Goal: Task Accomplishment & Management: Manage account settings

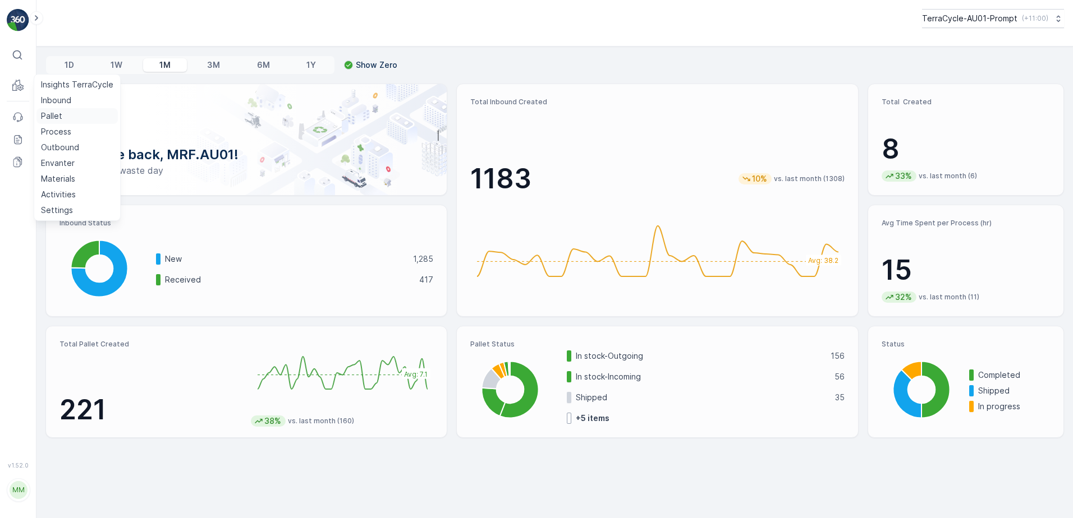
click at [47, 115] on p "Pallet" at bounding box center [51, 116] width 21 height 11
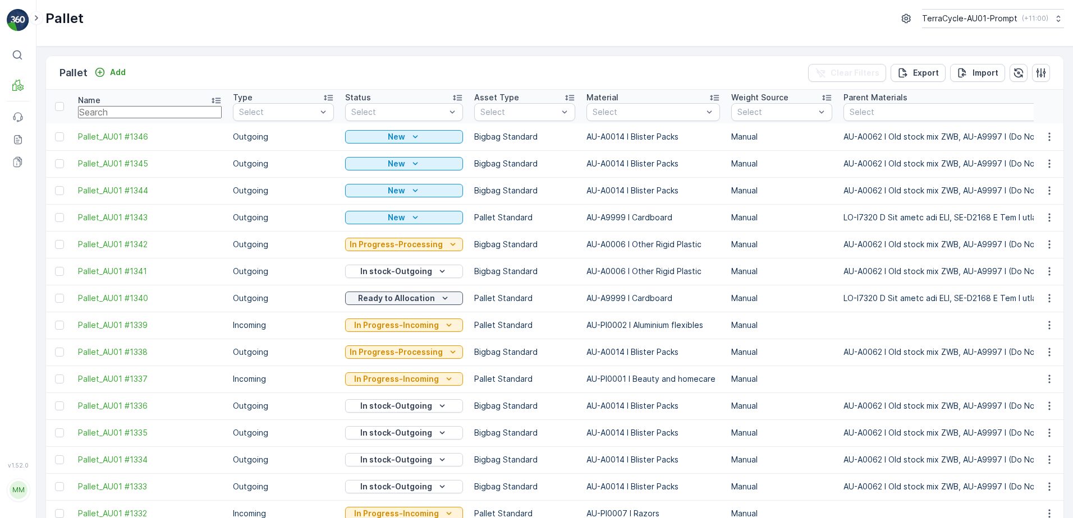
click at [99, 111] on input "text" at bounding box center [150, 112] width 144 height 12
type input "170"
type input "1703"
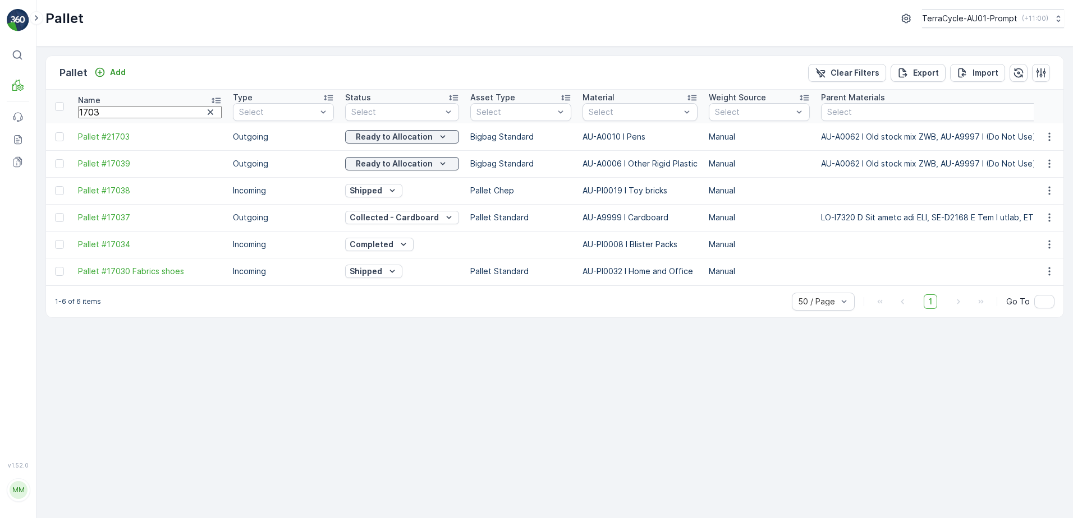
click at [104, 112] on input "1703" at bounding box center [150, 112] width 144 height 12
type input "17034"
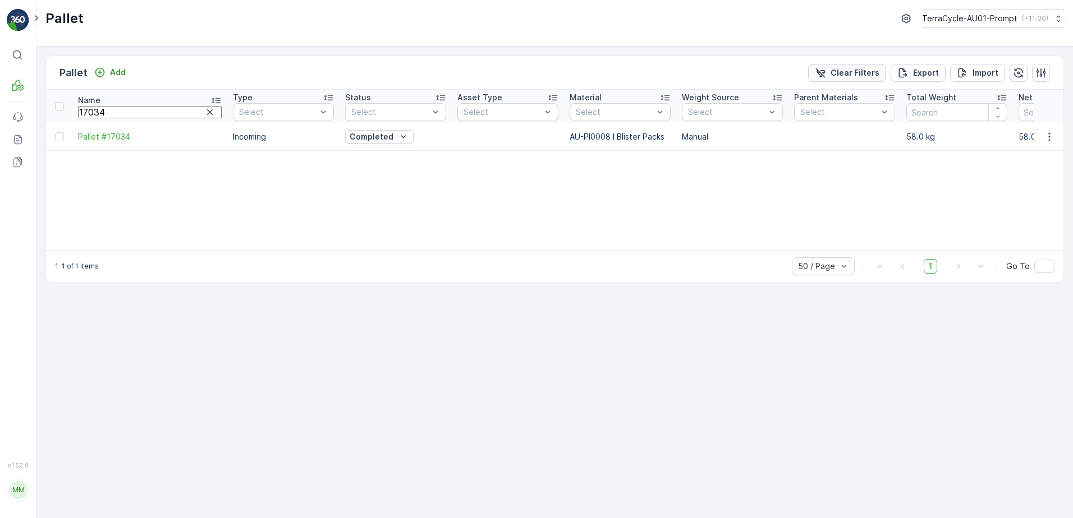
click at [838, 74] on p "Clear Filters" at bounding box center [854, 72] width 49 height 11
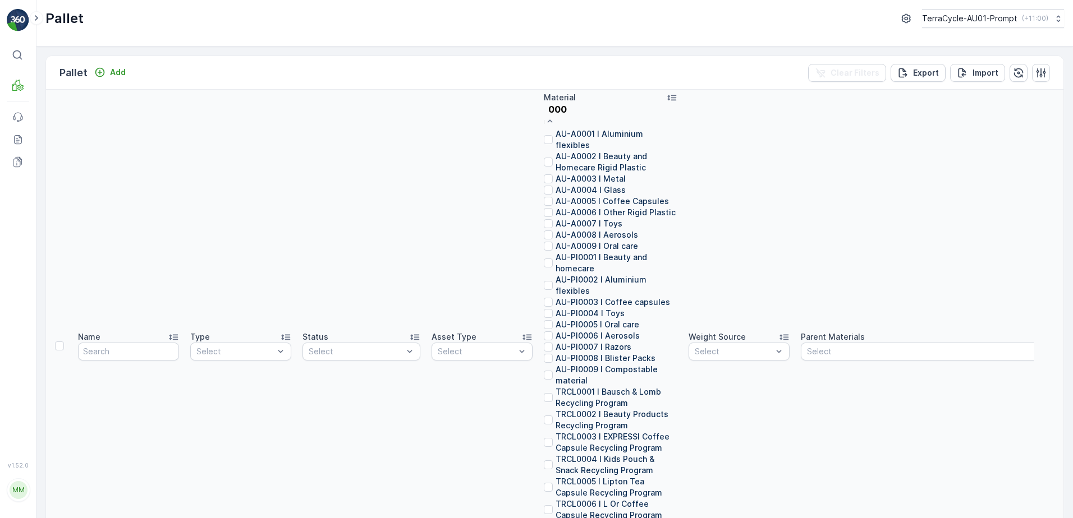
type input "0008"
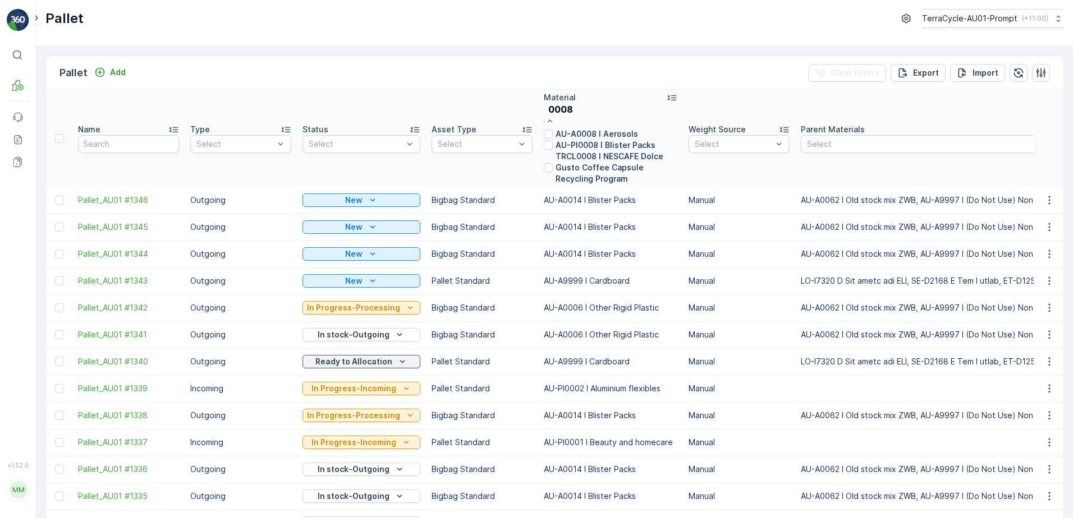
click at [613, 151] on p "AU-PI0008 I Blister Packs" at bounding box center [605, 145] width 100 height 11
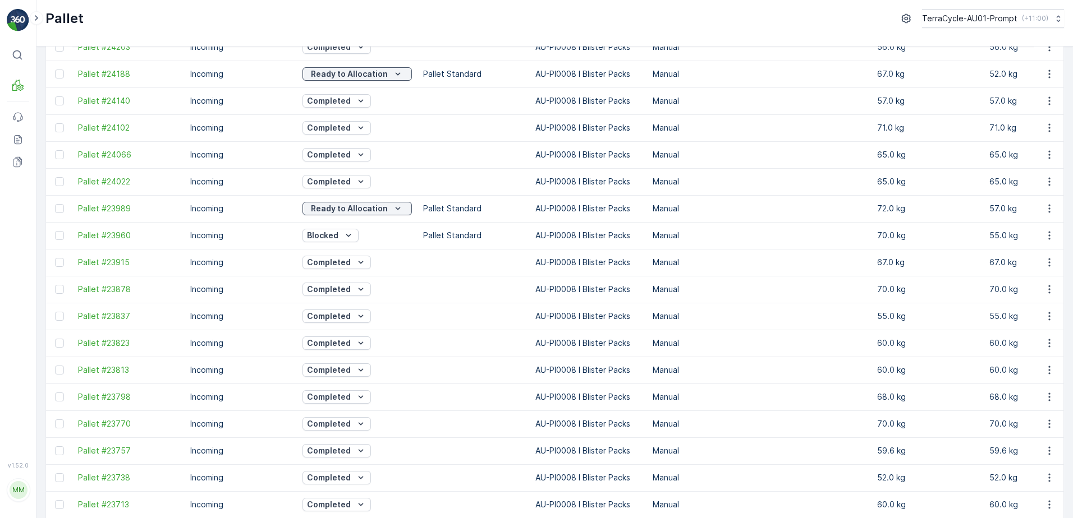
scroll to position [1006, 0]
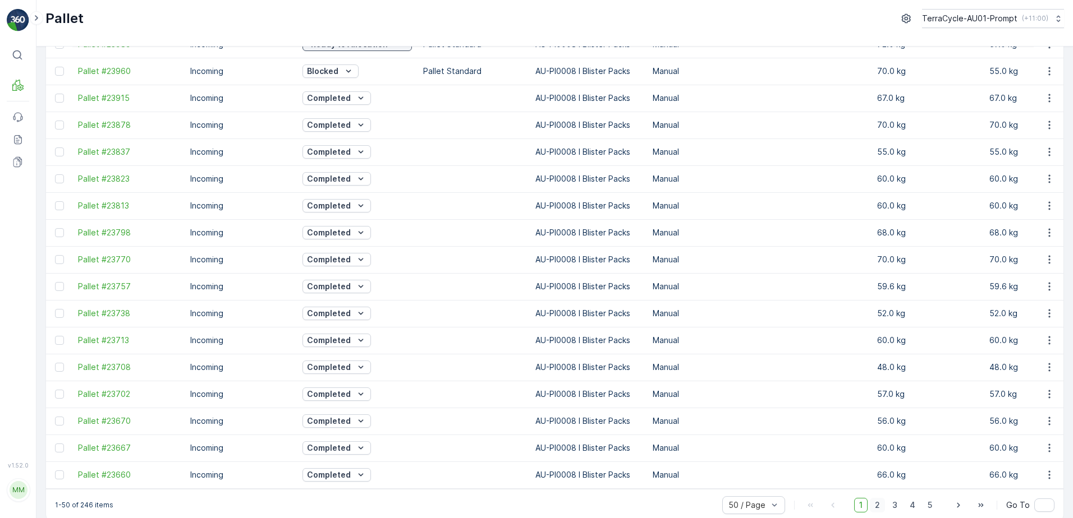
click at [875, 498] on span "2" at bounding box center [877, 505] width 15 height 15
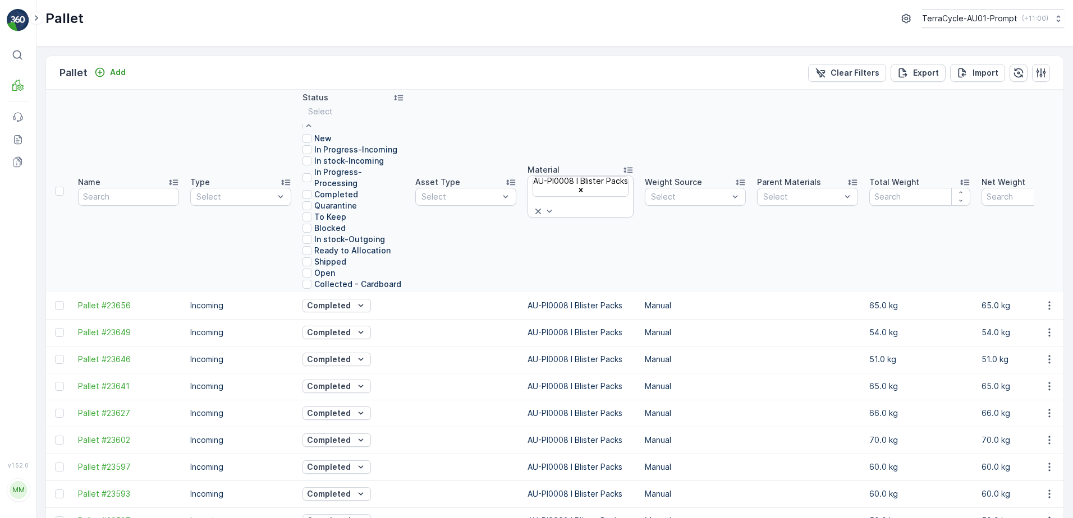
click at [352, 167] on p "In stock-Incoming" at bounding box center [349, 160] width 70 height 11
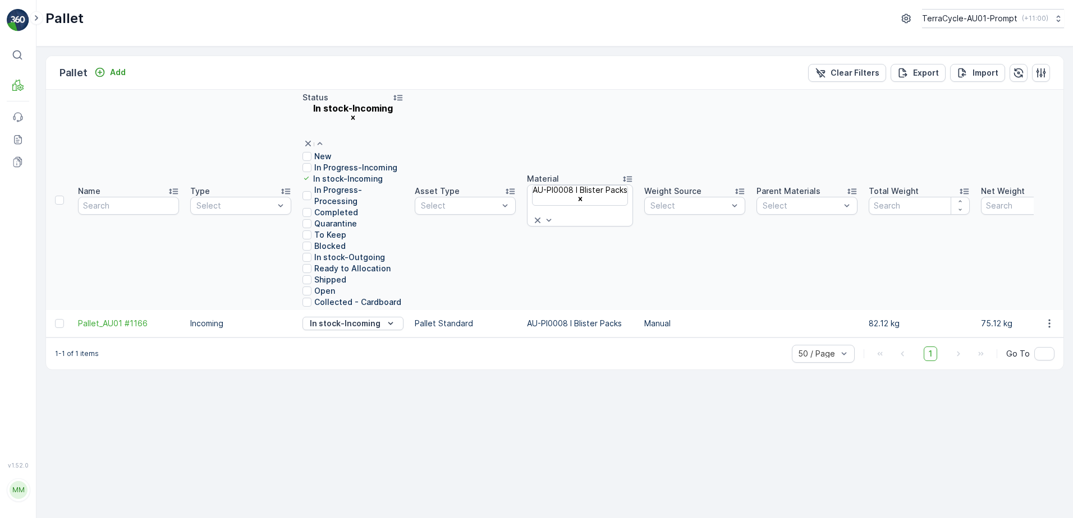
scroll to position [132, 0]
click at [367, 263] on div "Ready to Allocation" at bounding box center [352, 268] width 101 height 11
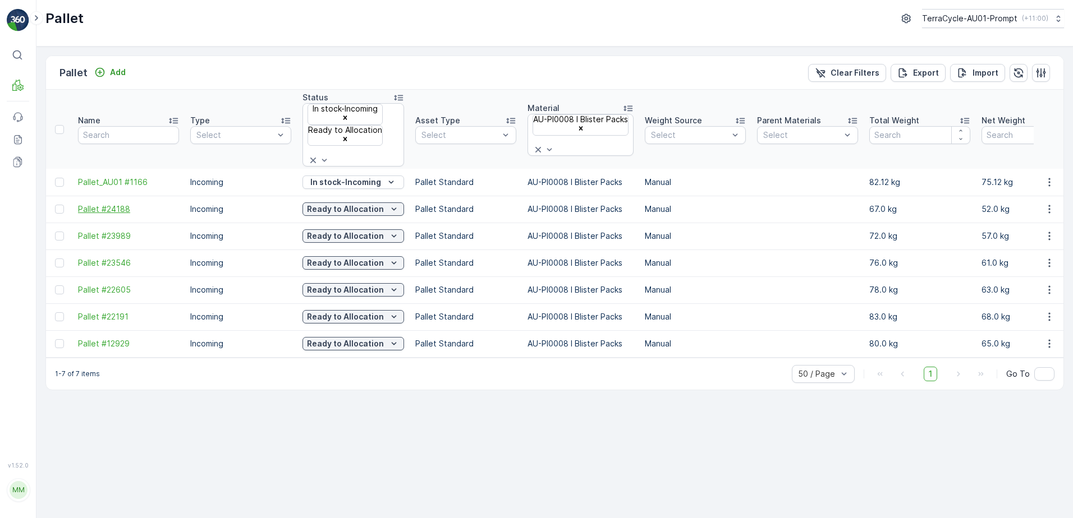
click at [100, 204] on span "Pallet #24188" at bounding box center [128, 209] width 101 height 11
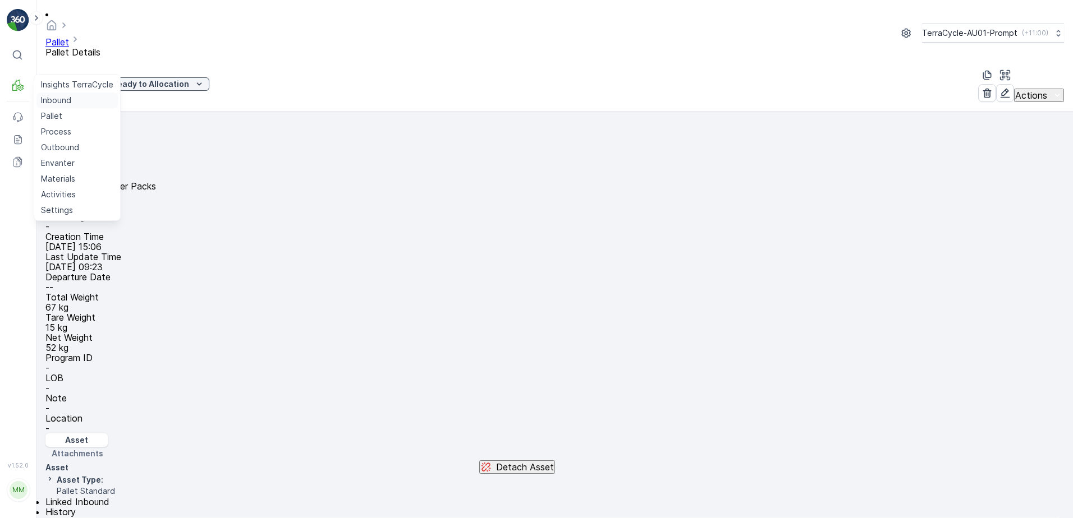
click at [68, 104] on p "Inbound" at bounding box center [56, 100] width 30 height 11
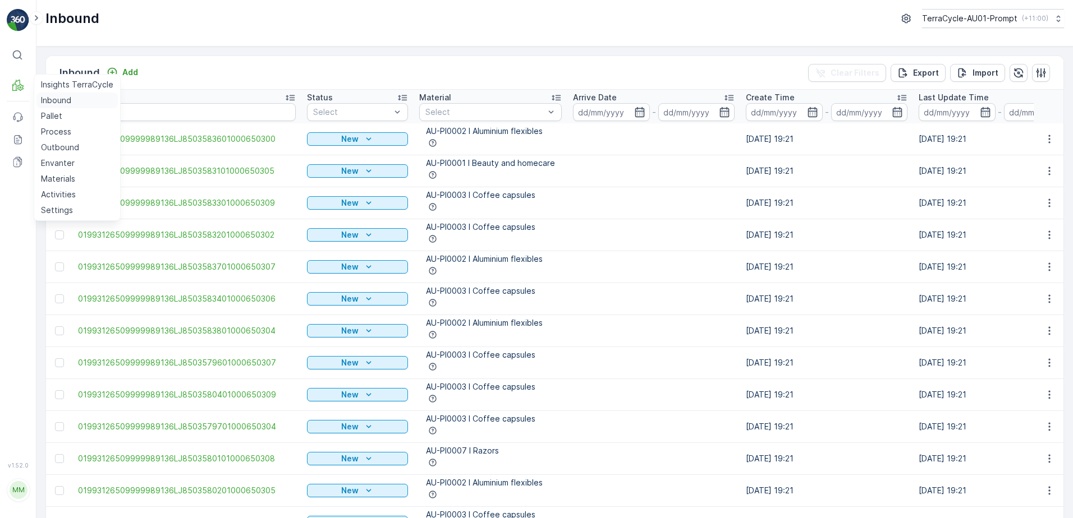
click at [47, 105] on p "Inbound" at bounding box center [56, 100] width 30 height 11
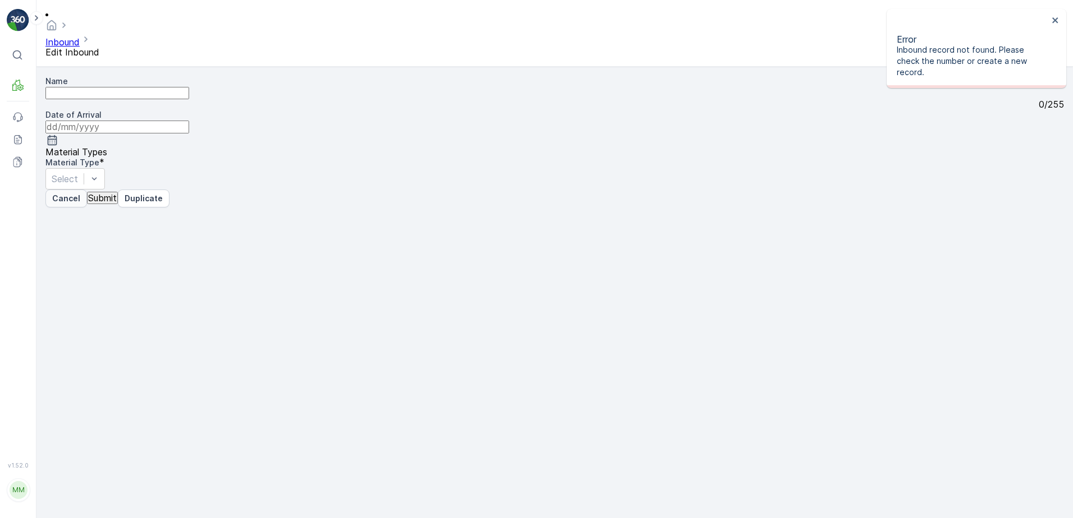
click at [68, 204] on p "Cancel" at bounding box center [66, 198] width 28 height 11
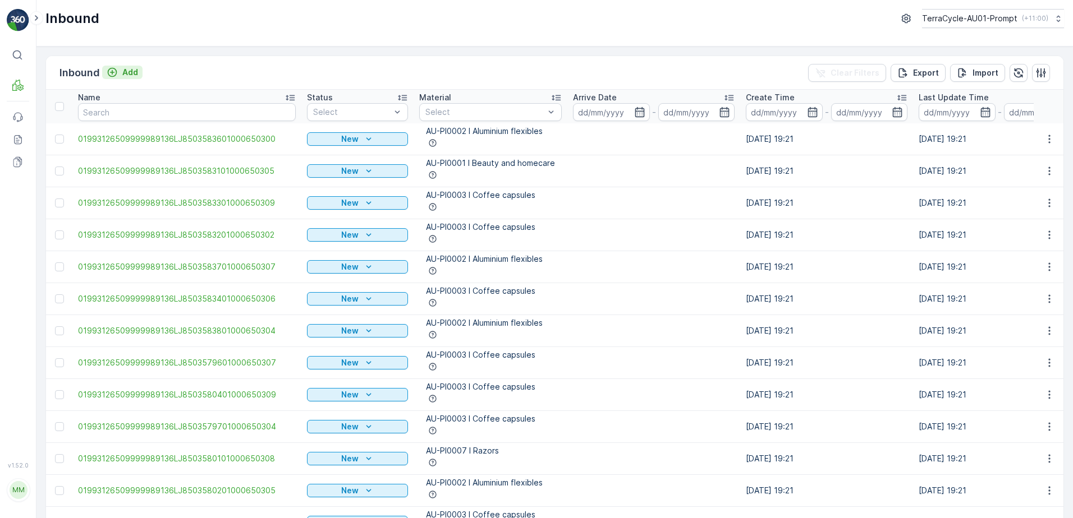
click at [125, 74] on p "Add" at bounding box center [130, 72] width 16 height 11
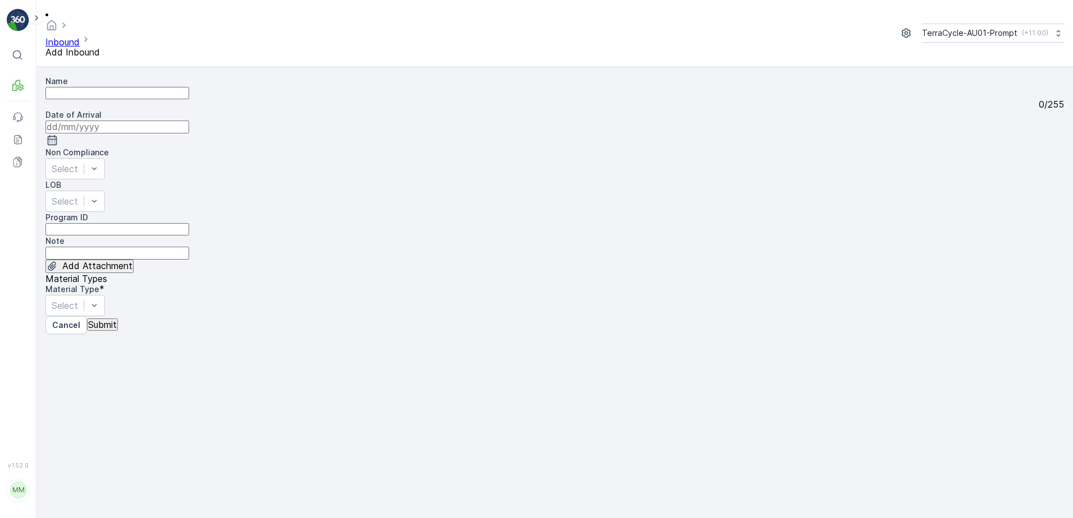
click at [118, 87] on input "Name" at bounding box center [117, 93] width 144 height 12
type input "01993126509999989136LJ8503584701000650306"
click at [87, 319] on button "Submit" at bounding box center [102, 325] width 31 height 12
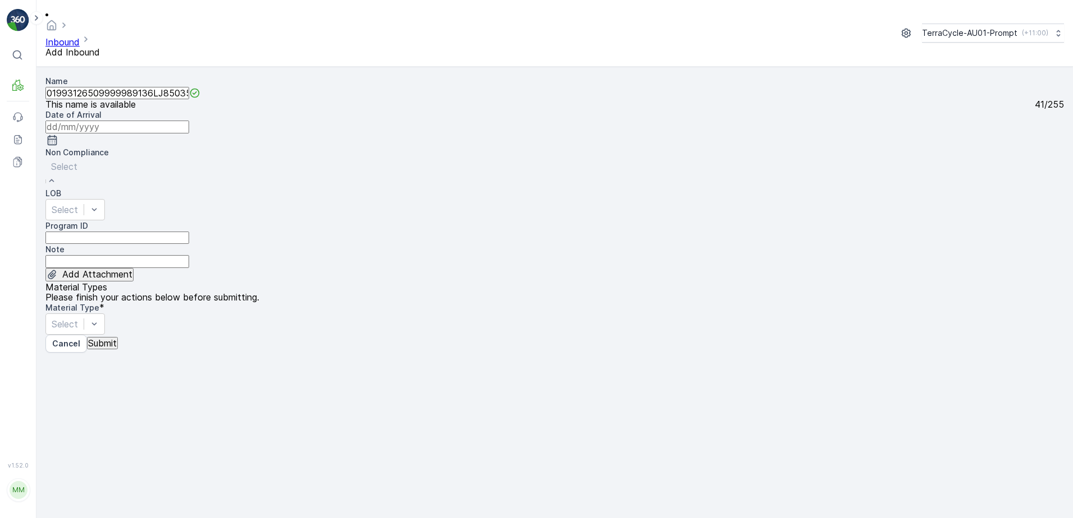
click at [90, 518] on span "TN not in [GEOGRAPHIC_DATA]" at bounding box center [68, 523] width 136 height 11
click at [80, 232] on ID "Program ID" at bounding box center [117, 238] width 144 height 12
type ID "1219"
drag, startPoint x: 376, startPoint y: 80, endPoint x: 389, endPoint y: 81, distance: 13.0
click at [189, 121] on input at bounding box center [117, 127] width 144 height 12
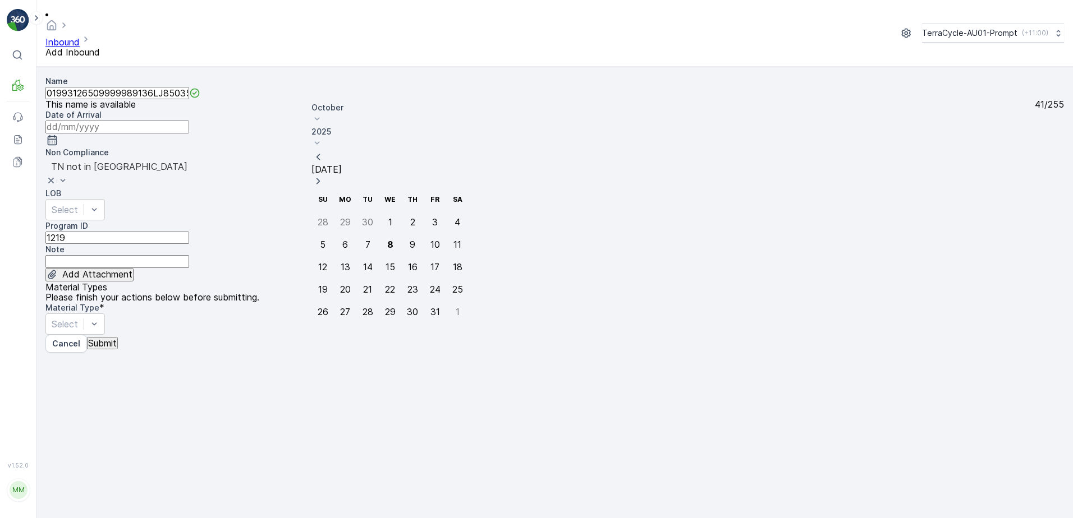
drag, startPoint x: 384, startPoint y: 173, endPoint x: 405, endPoint y: 157, distance: 26.4
click at [387, 240] on div "8" at bounding box center [390, 245] width 6 height 10
type input "[DATE]"
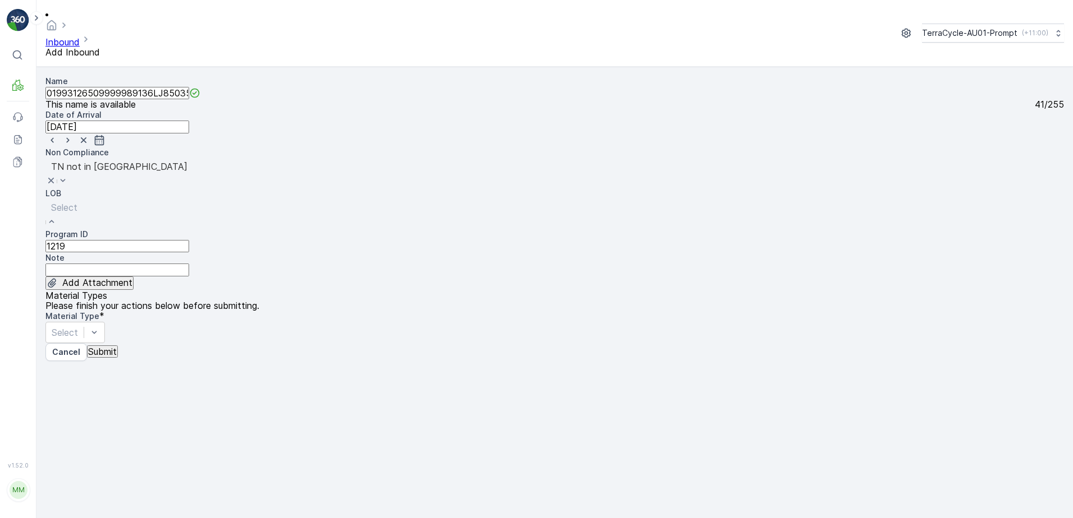
click at [390, 518] on div "NRP" at bounding box center [536, 523] width 1073 height 10
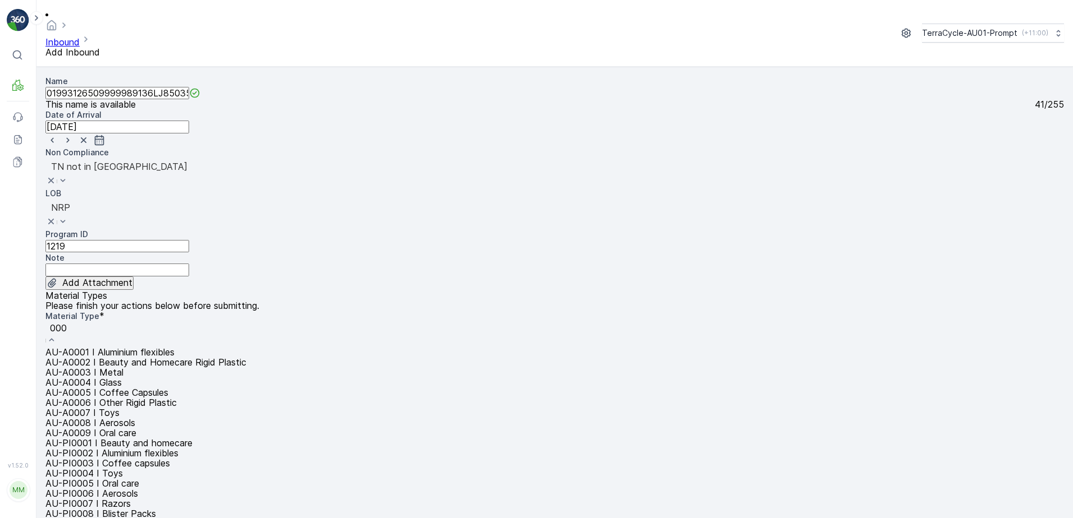
type input "0002"
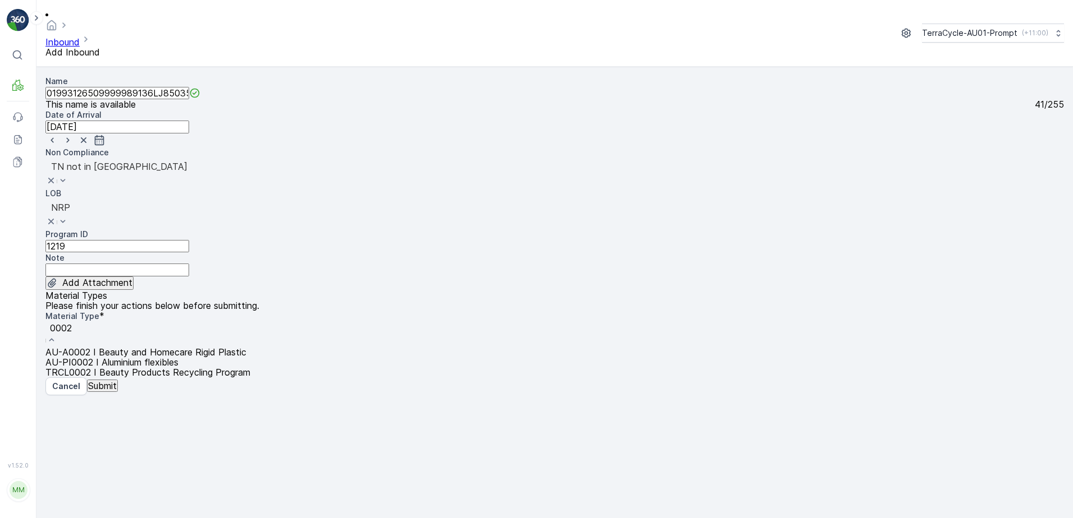
click at [250, 357] on div "AU-PI0002 I Aluminium flexibles" at bounding box center [147, 362] width 205 height 10
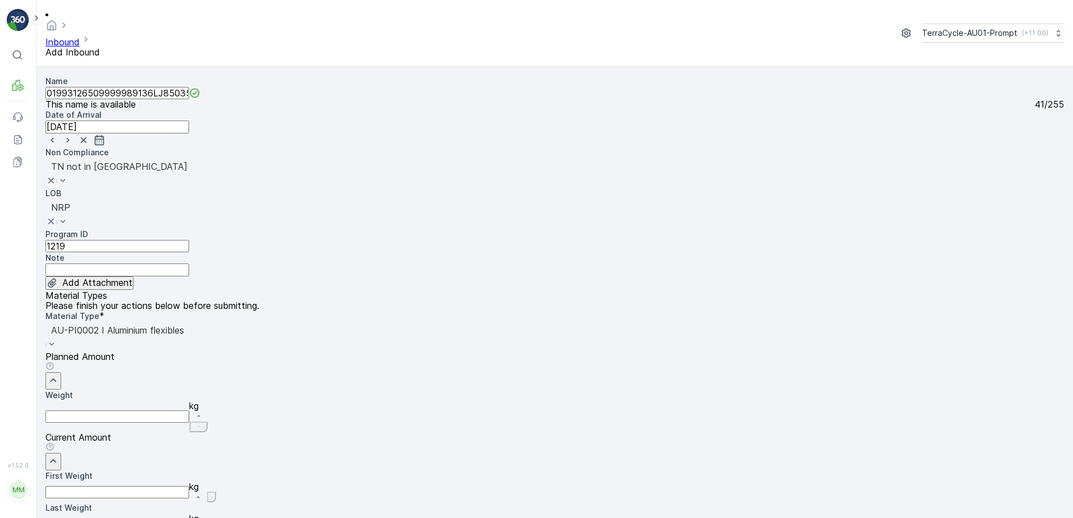
click at [189, 486] on Weight "First Weight" at bounding box center [117, 492] width 144 height 12
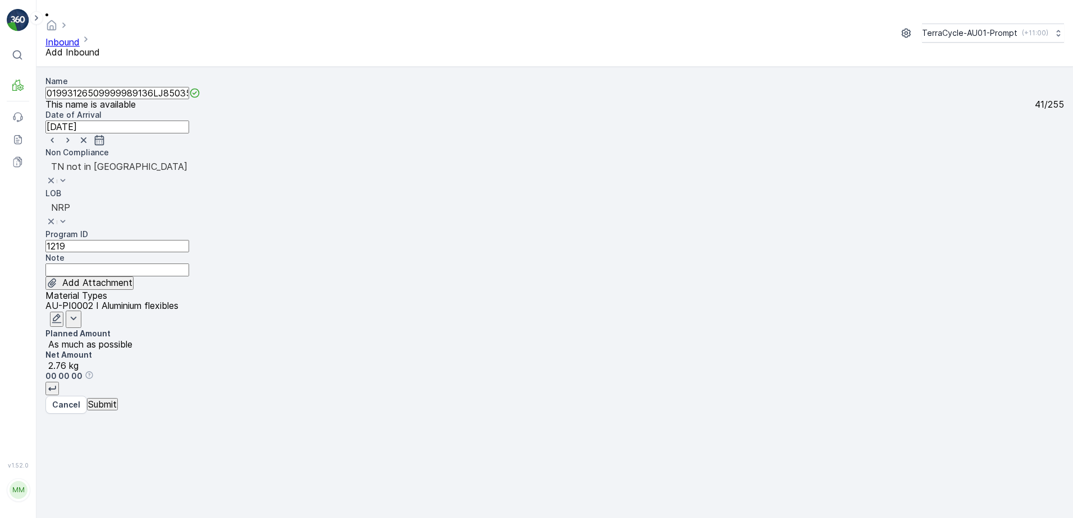
click at [103, 410] on p "Submit" at bounding box center [102, 404] width 29 height 10
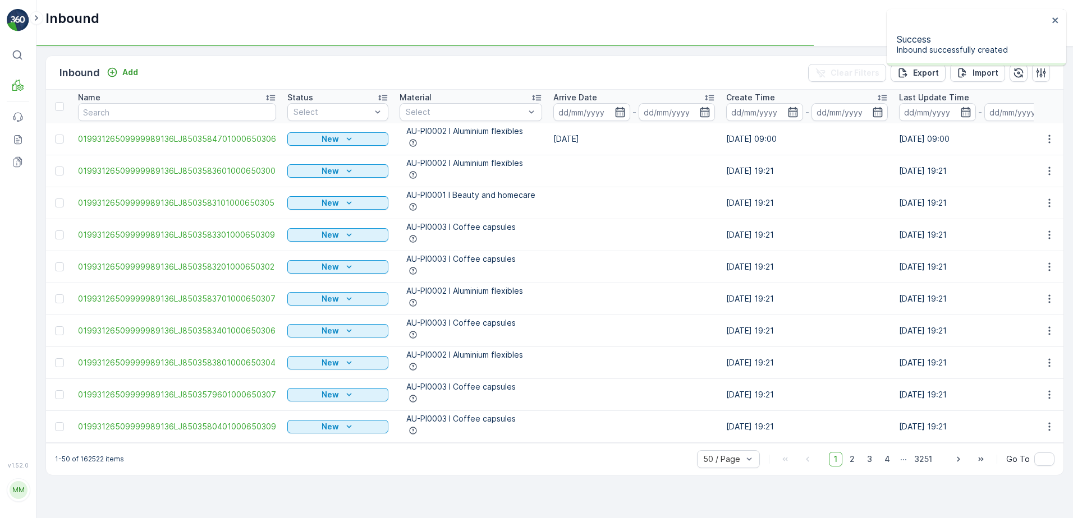
drag, startPoint x: 334, startPoint y: 133, endPoint x: 307, endPoint y: 172, distance: 47.3
click at [334, 134] on p "New" at bounding box center [329, 139] width 17 height 11
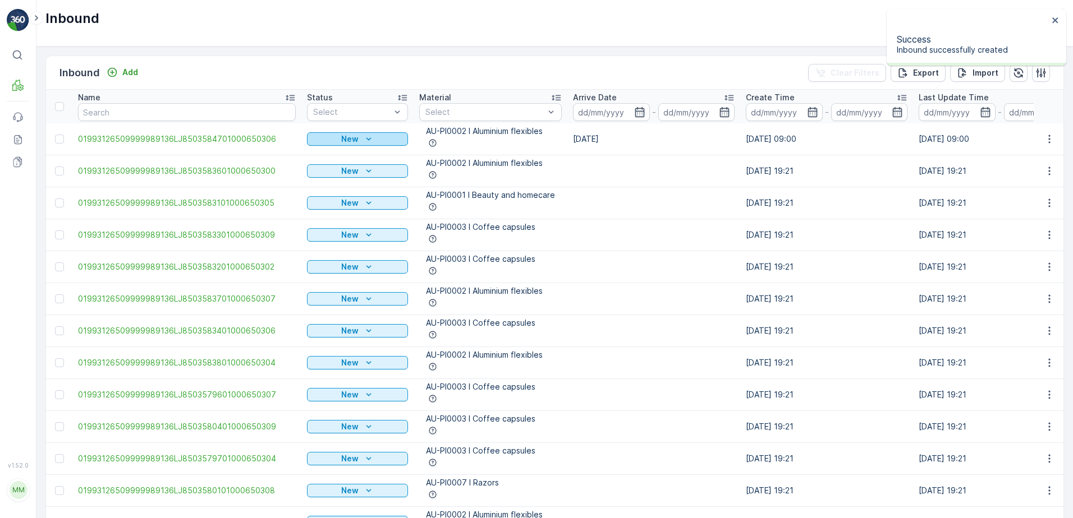
click at [331, 141] on div "New" at bounding box center [357, 139] width 92 height 11
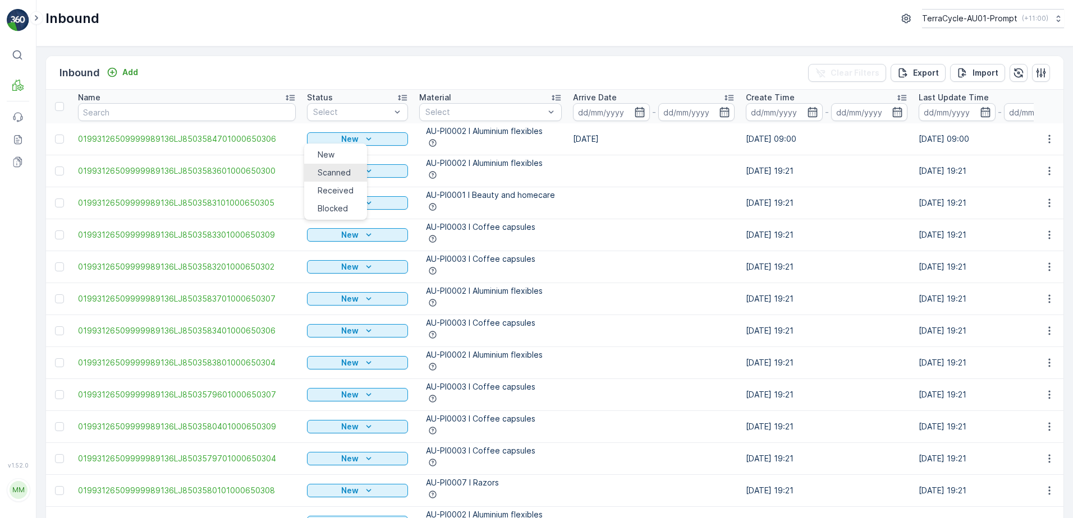
click at [320, 171] on span "Scanned" at bounding box center [334, 172] width 33 height 11
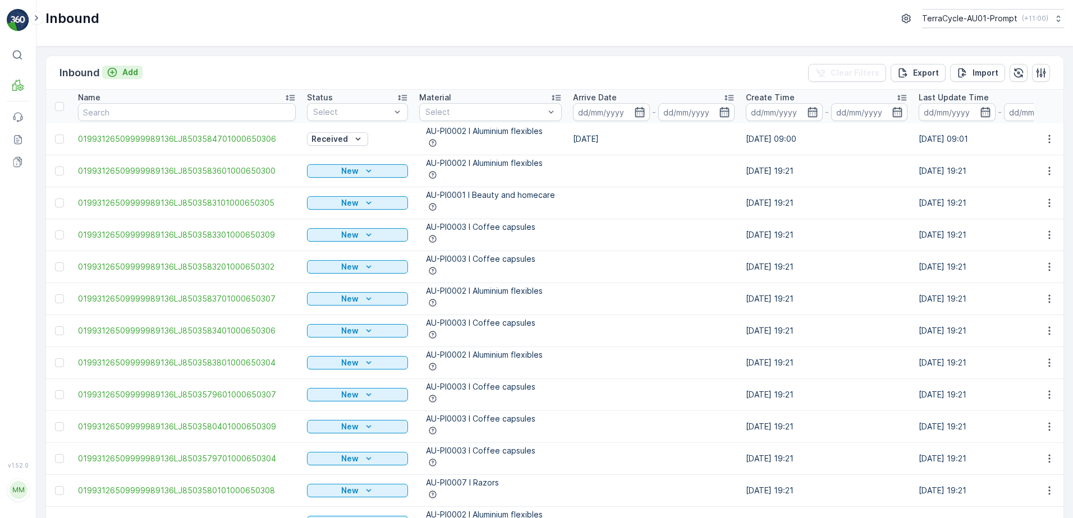
click at [127, 68] on p "Add" at bounding box center [130, 72] width 16 height 11
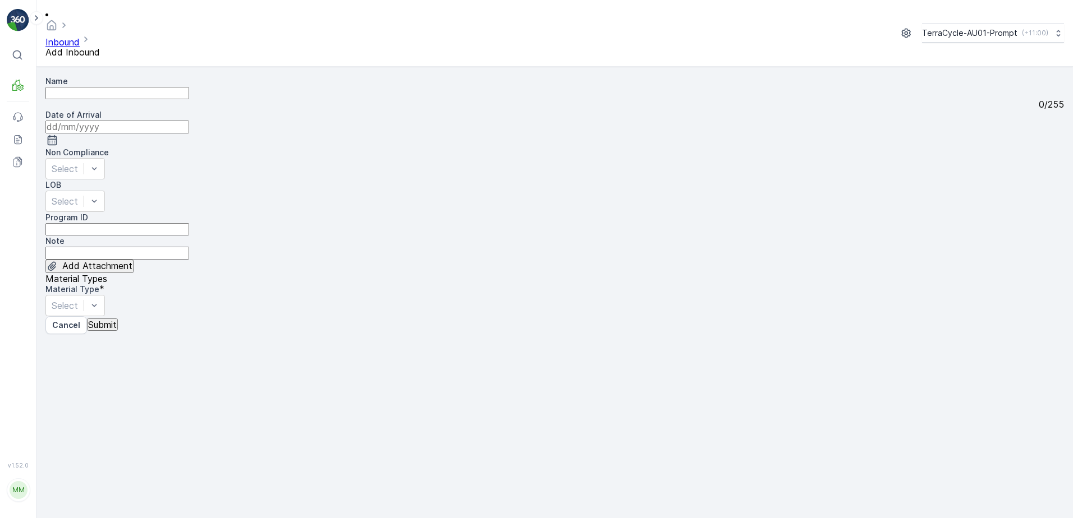
click at [126, 87] on input "Name" at bounding box center [117, 93] width 144 height 12
click at [87, 319] on button "Submit" at bounding box center [102, 325] width 31 height 12
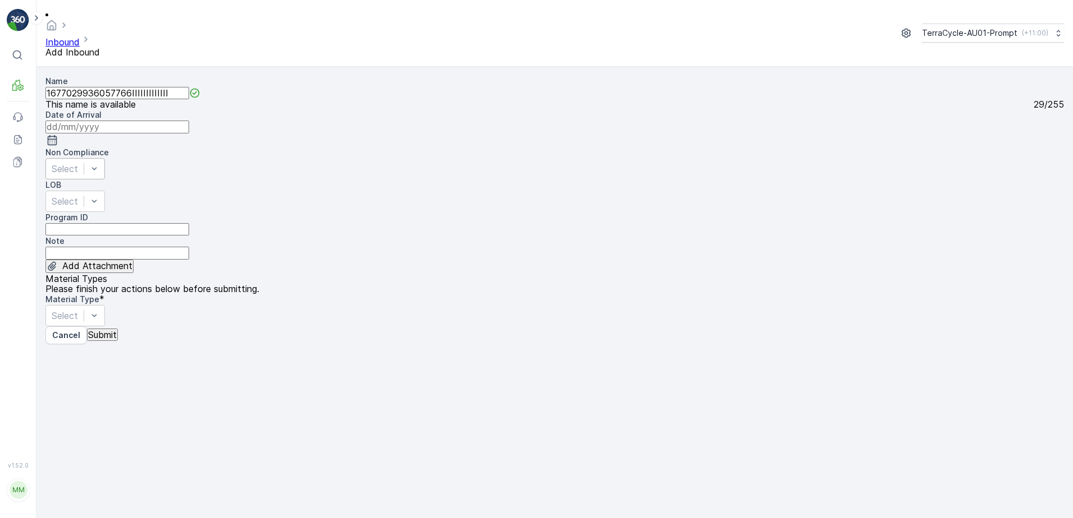
type input "1677029936057766IIIIIIIIIIIII"
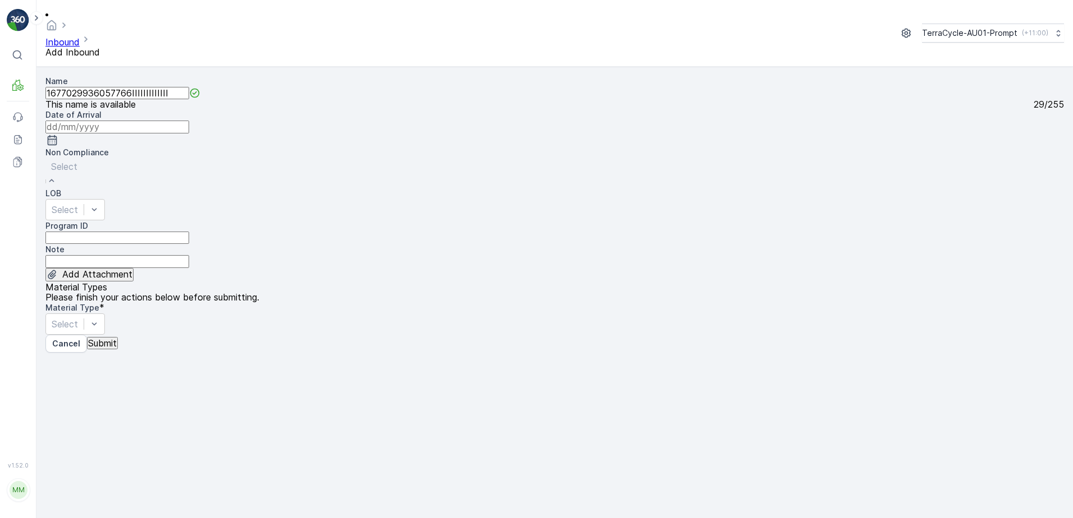
click at [93, 232] on ID "Program ID" at bounding box center [117, 238] width 144 height 12
type ID "1356"
click at [189, 121] on input at bounding box center [117, 127] width 144 height 12
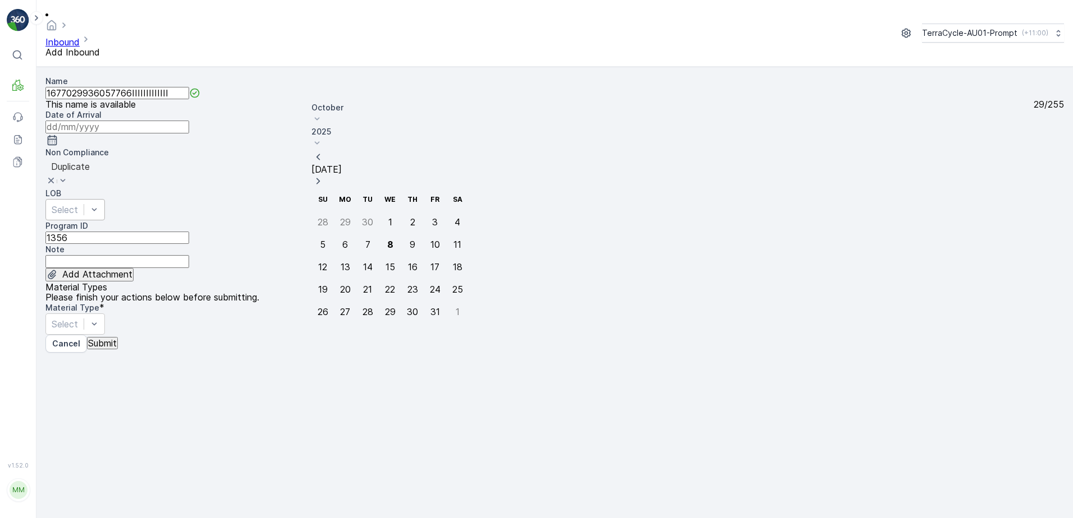
drag, startPoint x: 385, startPoint y: 173, endPoint x: 399, endPoint y: 144, distance: 32.6
click at [387, 240] on div "8" at bounding box center [390, 245] width 6 height 10
type input "[DATE]"
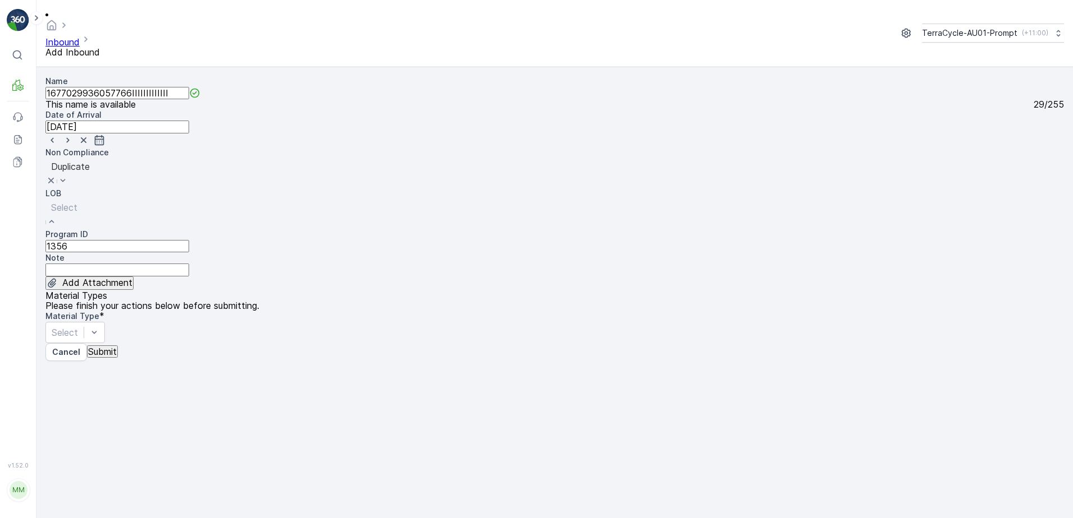
click at [388, 518] on div "NRP" at bounding box center [536, 523] width 1073 height 10
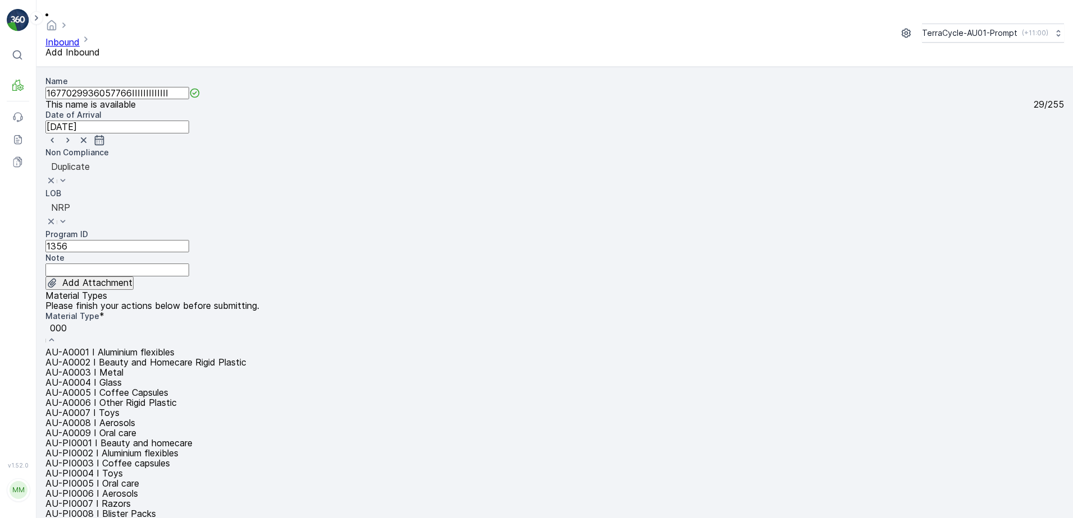
type input "0008"
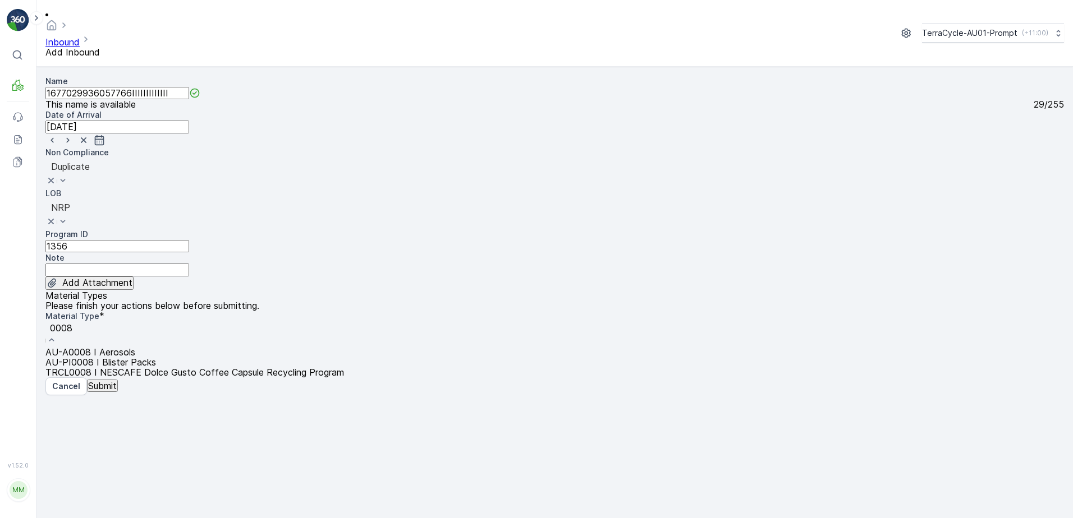
click at [156, 357] on span "AU-PI0008 I Blister Packs" at bounding box center [100, 362] width 111 height 11
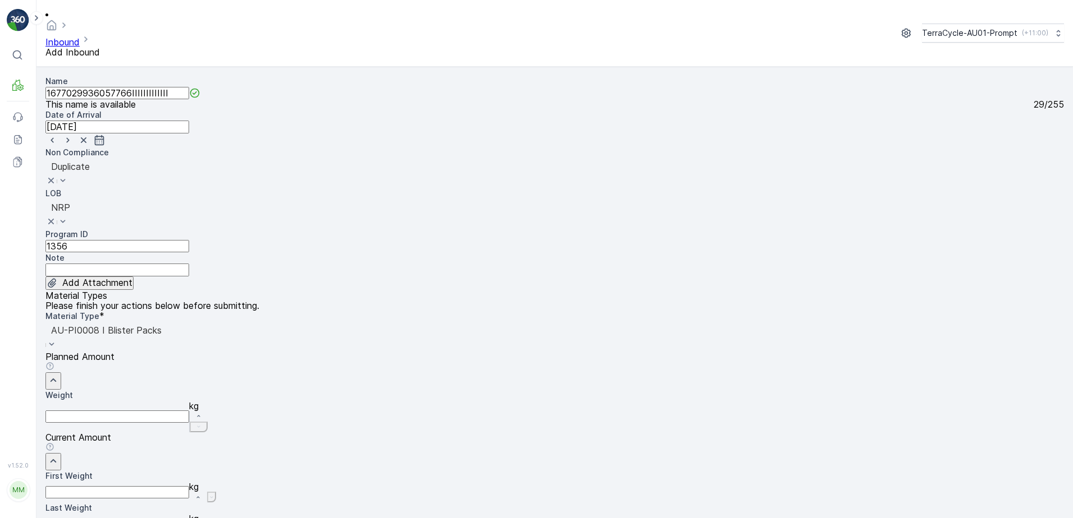
click at [189, 486] on Weight "First Weight" at bounding box center [117, 492] width 144 height 12
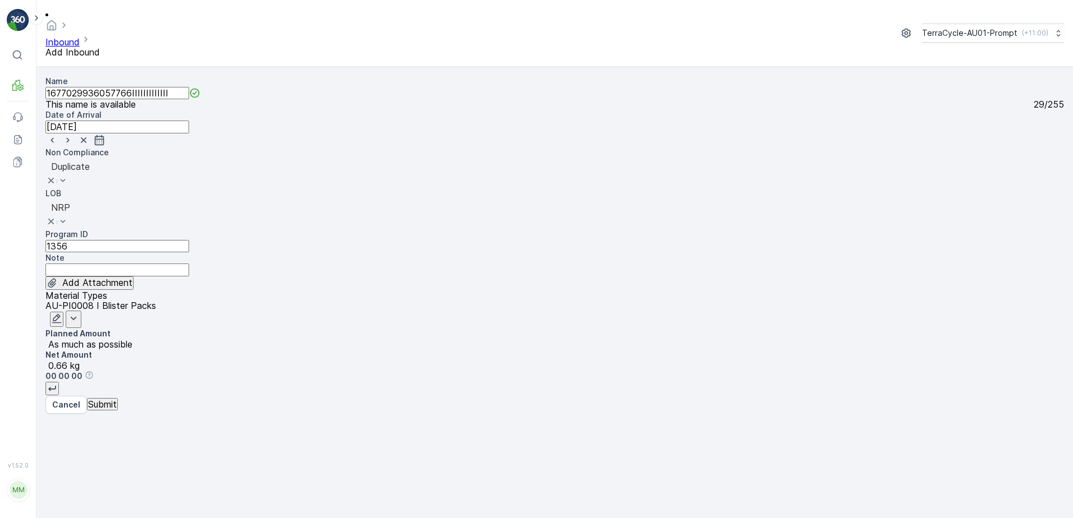
click at [106, 410] on p "Submit" at bounding box center [102, 404] width 29 height 10
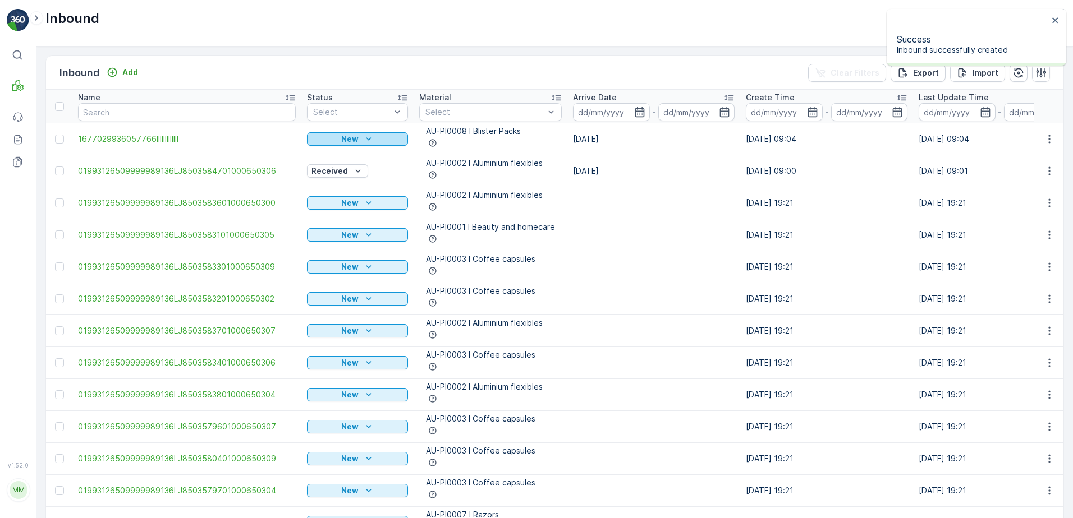
click at [359, 135] on div "New" at bounding box center [357, 139] width 92 height 11
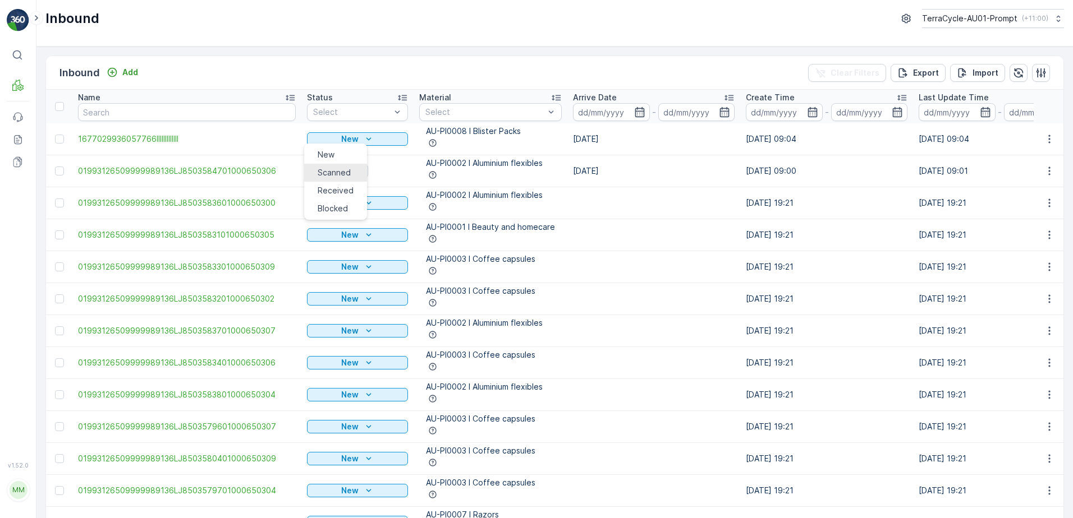
click at [335, 173] on span "Scanned" at bounding box center [334, 172] width 33 height 11
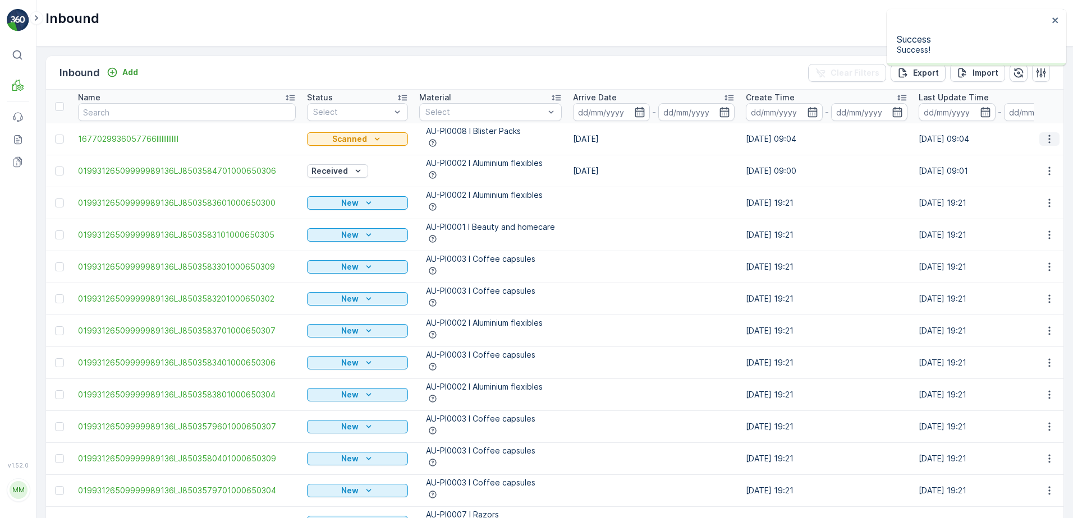
click at [1050, 137] on icon "button" at bounding box center [1049, 139] width 11 height 11
click at [1017, 221] on span "Print QR" at bounding box center [1010, 226] width 31 height 11
drag, startPoint x: 894, startPoint y: 498, endPoint x: 886, endPoint y: 493, distance: 8.9
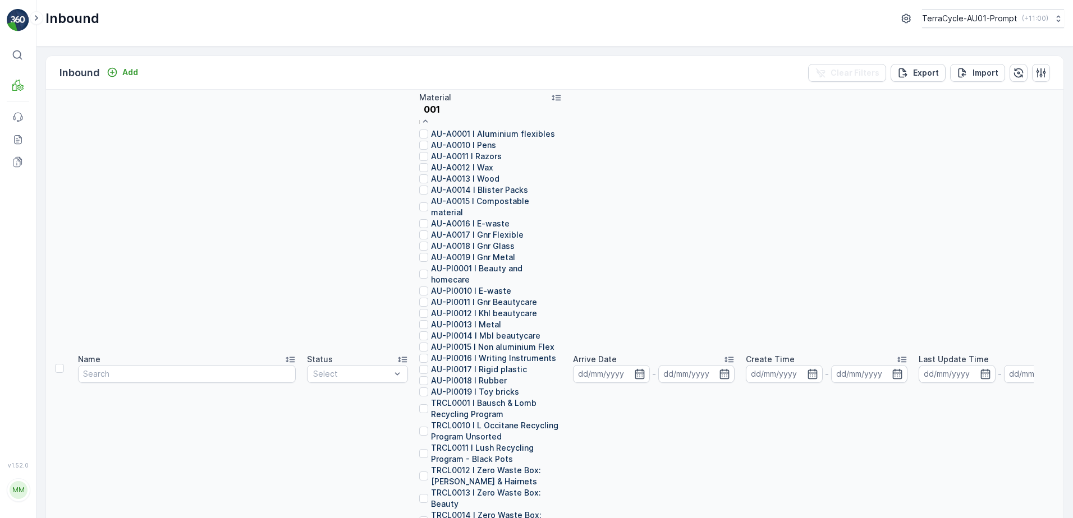
type input "0015"
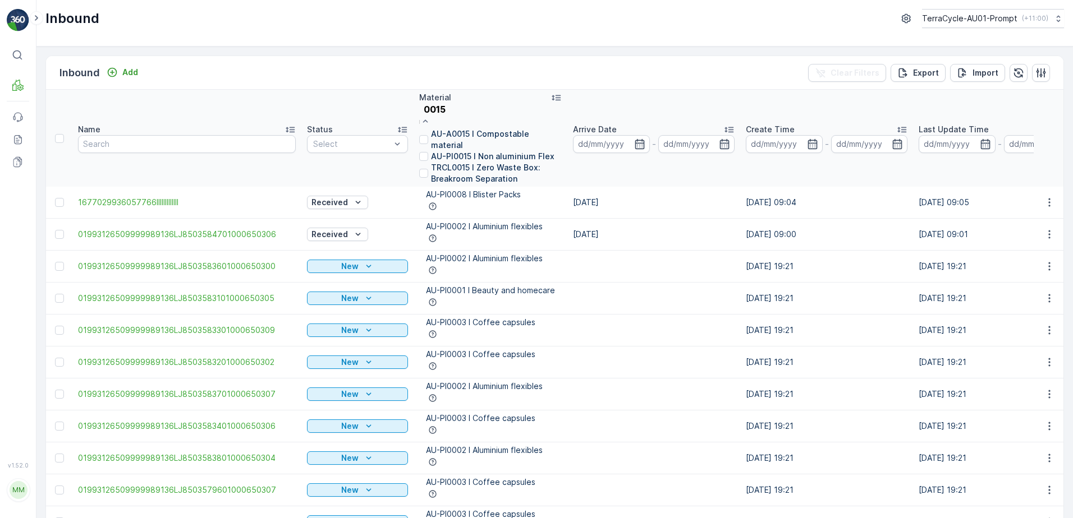
click at [482, 157] on p "AU-PI0015 I Non aluminium Flex" at bounding box center [492, 156] width 123 height 11
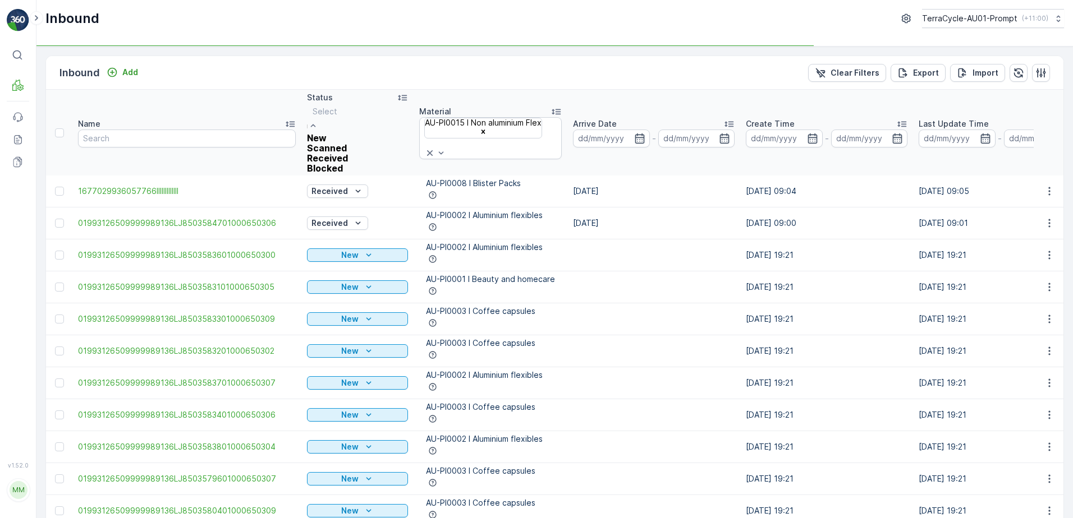
click at [333, 153] on span "Scanned" at bounding box center [327, 148] width 40 height 11
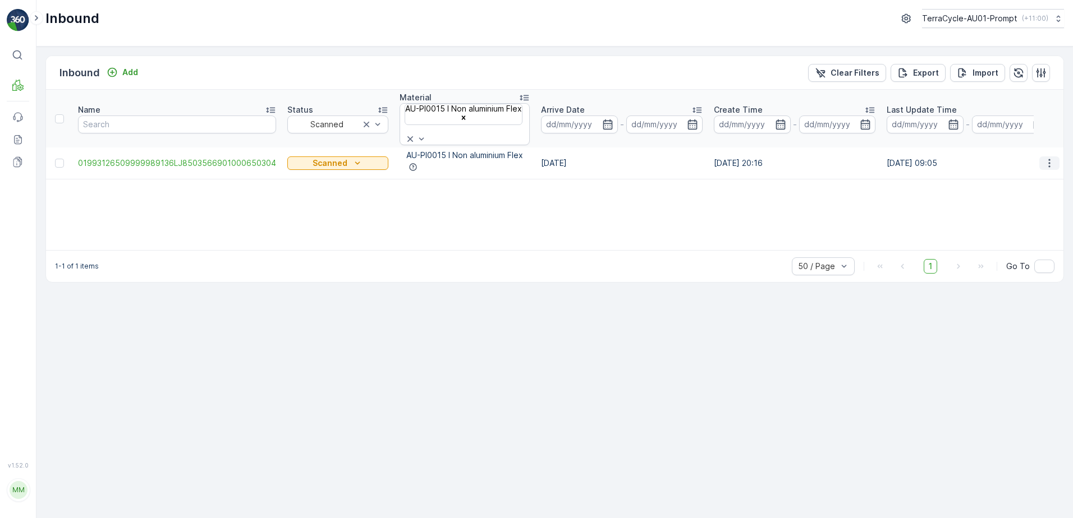
click at [1047, 158] on icon "button" at bounding box center [1049, 163] width 11 height 11
click at [1007, 227] on span "Print QR" at bounding box center [1010, 232] width 31 height 11
click at [1065, 294] on icon "button" at bounding box center [1070, 299] width 11 height 11
click at [843, 70] on p "Clear Filters" at bounding box center [854, 72] width 49 height 11
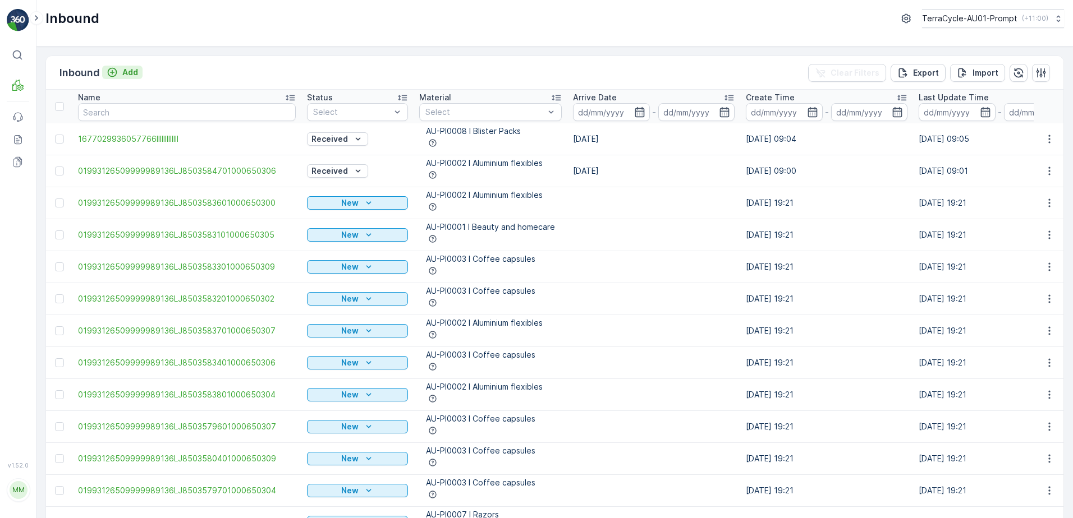
click at [125, 74] on p "Add" at bounding box center [130, 72] width 16 height 11
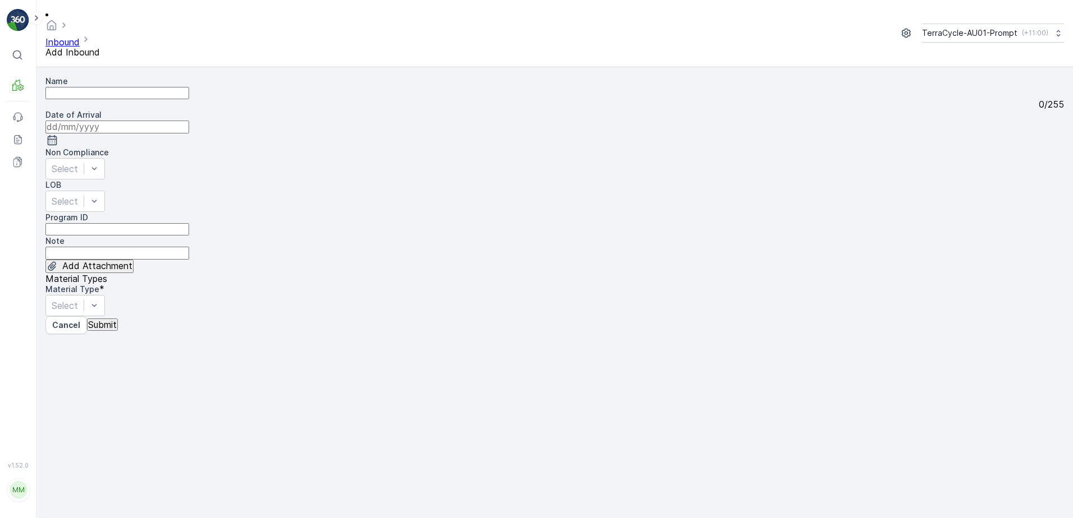
click at [143, 87] on input "Name" at bounding box center [117, 93] width 144 height 12
click at [87, 319] on button "Submit" at bounding box center [102, 325] width 31 height 12
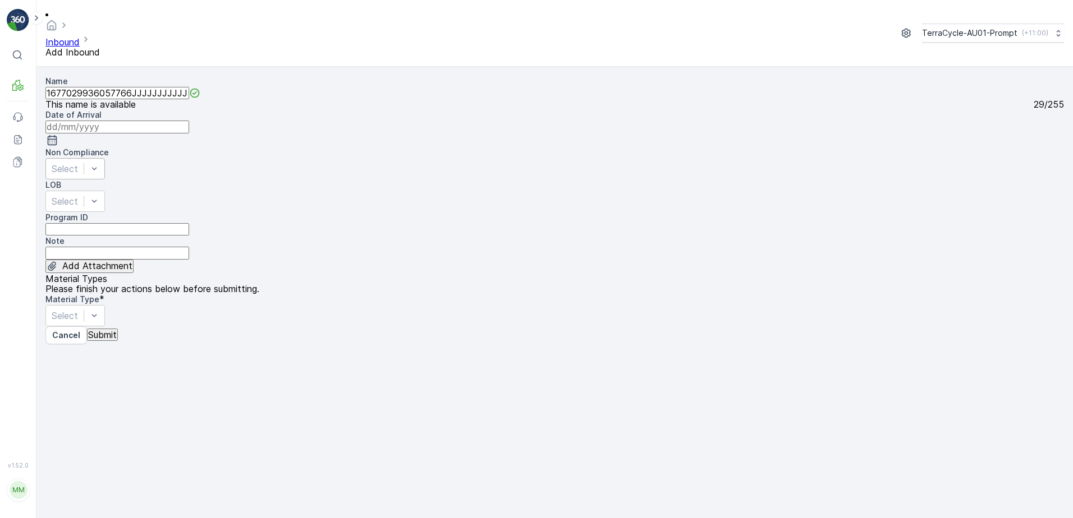
type input "1677029936057766JJJJJJJJJJJJJ"
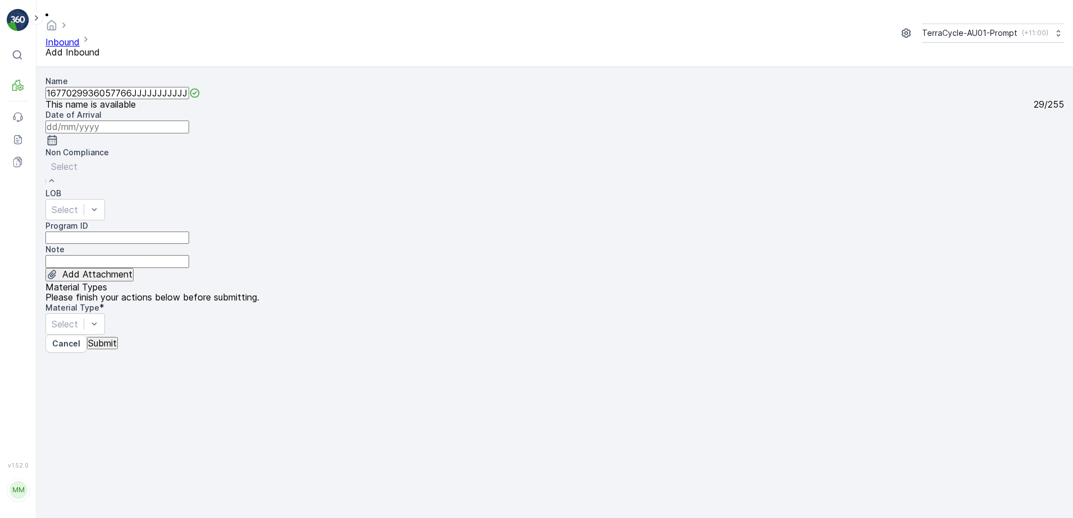
click at [103, 232] on ID "Program ID" at bounding box center [117, 238] width 144 height 12
type ID "1356"
click at [189, 121] on input at bounding box center [117, 127] width 144 height 12
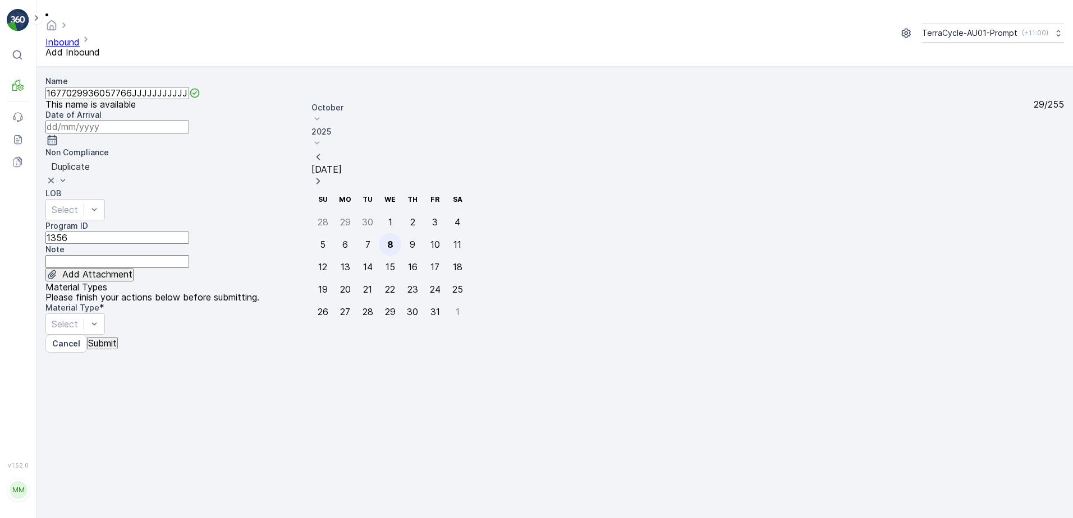
click at [389, 240] on div "8" at bounding box center [390, 245] width 6 height 10
type input "[DATE]"
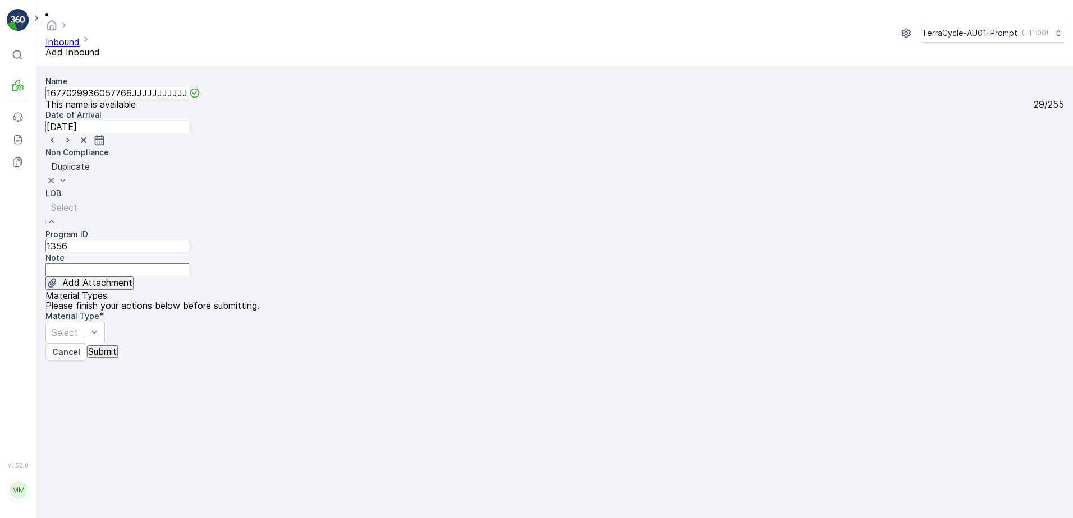
click at [361, 518] on div "NRP" at bounding box center [536, 523] width 1073 height 10
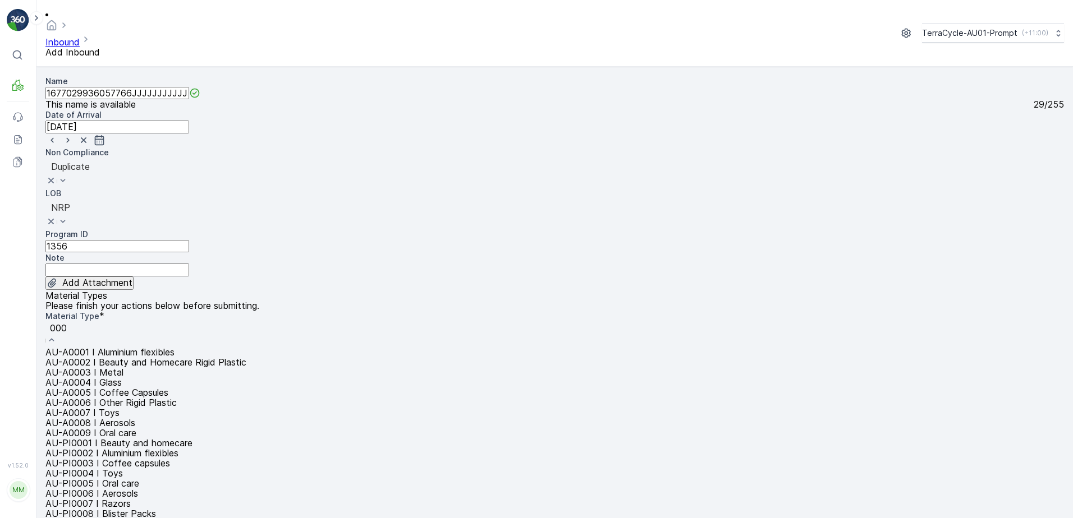
type input "0008"
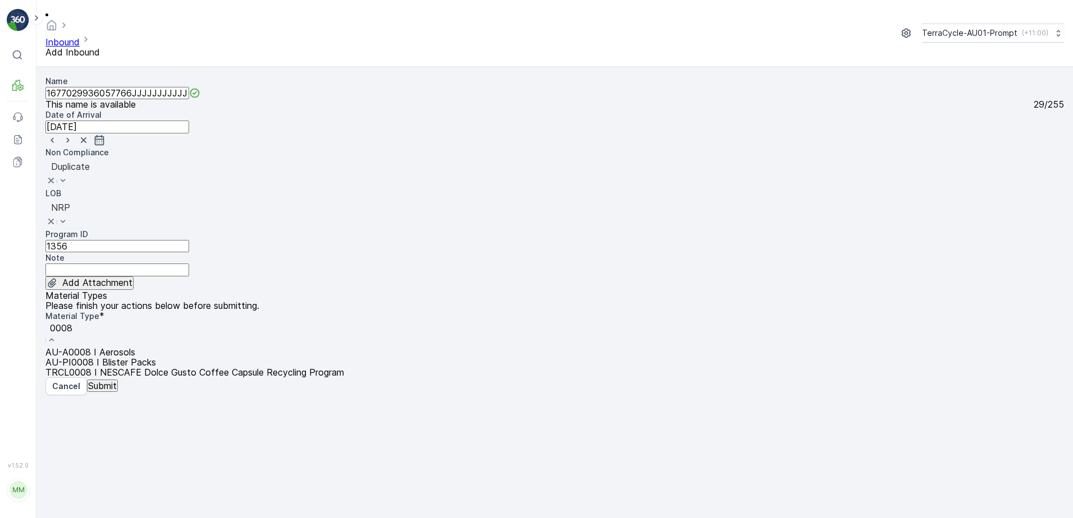
click at [156, 357] on span "AU-PI0008 I Blister Packs" at bounding box center [100, 362] width 111 height 11
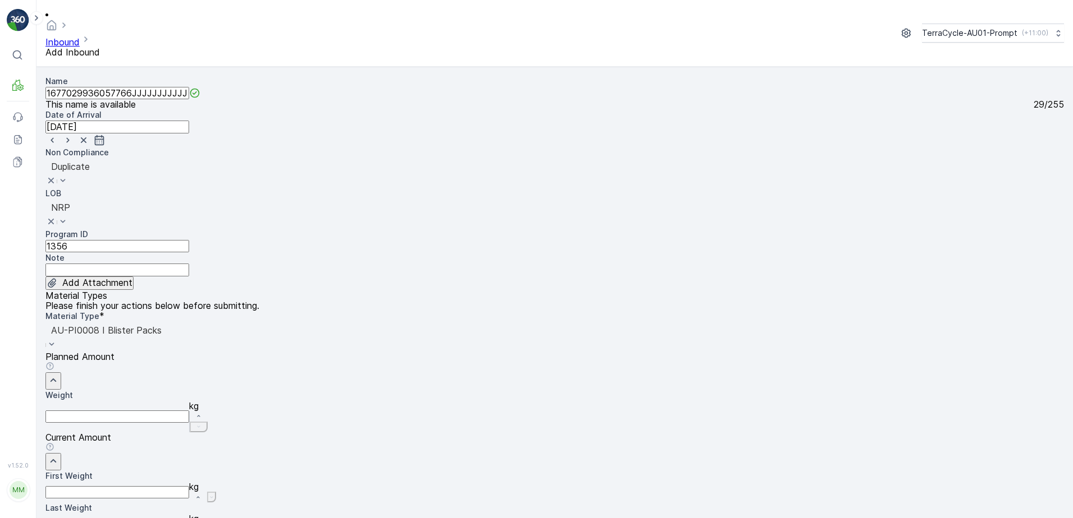
click at [189, 486] on Weight "First Weight" at bounding box center [117, 492] width 144 height 12
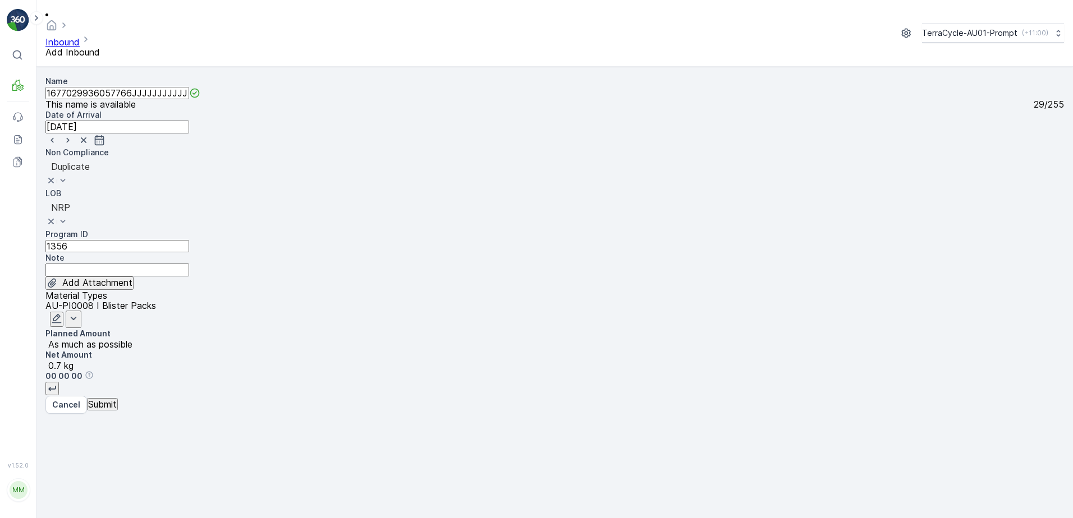
click at [117, 410] on p "Submit" at bounding box center [102, 404] width 29 height 10
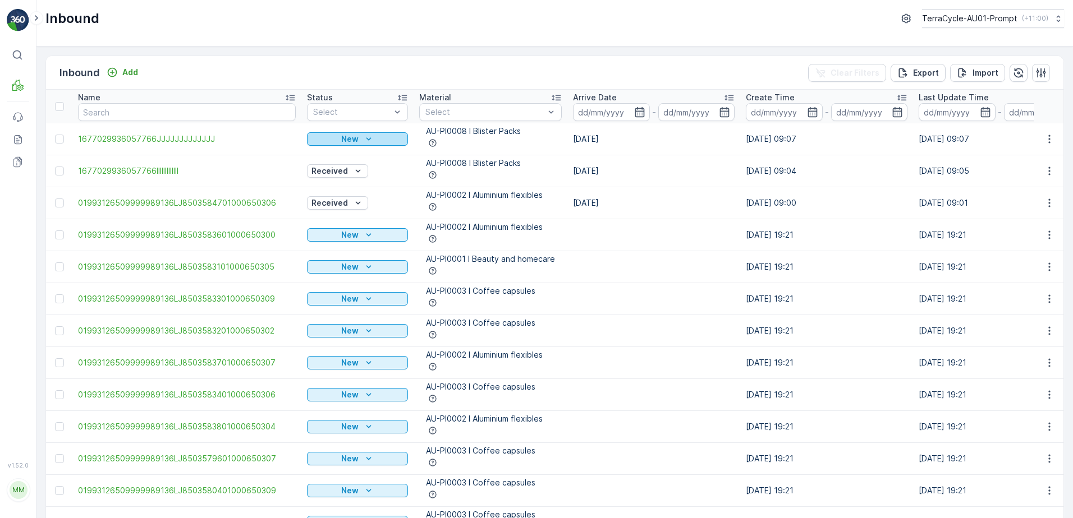
click at [366, 134] on icon "New" at bounding box center [368, 139] width 11 height 11
drag, startPoint x: 325, startPoint y: 175, endPoint x: 339, endPoint y: 171, distance: 14.7
click at [327, 175] on div "Scanned" at bounding box center [334, 172] width 33 height 11
click at [1049, 137] on icon "button" at bounding box center [1049, 139] width 11 height 11
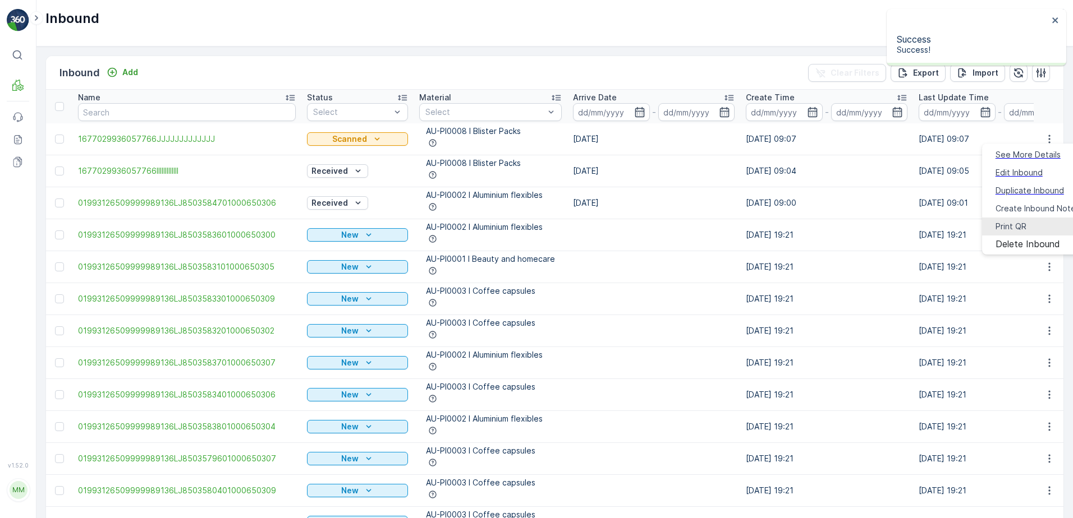
click at [1010, 221] on span "Print QR" at bounding box center [1010, 226] width 31 height 11
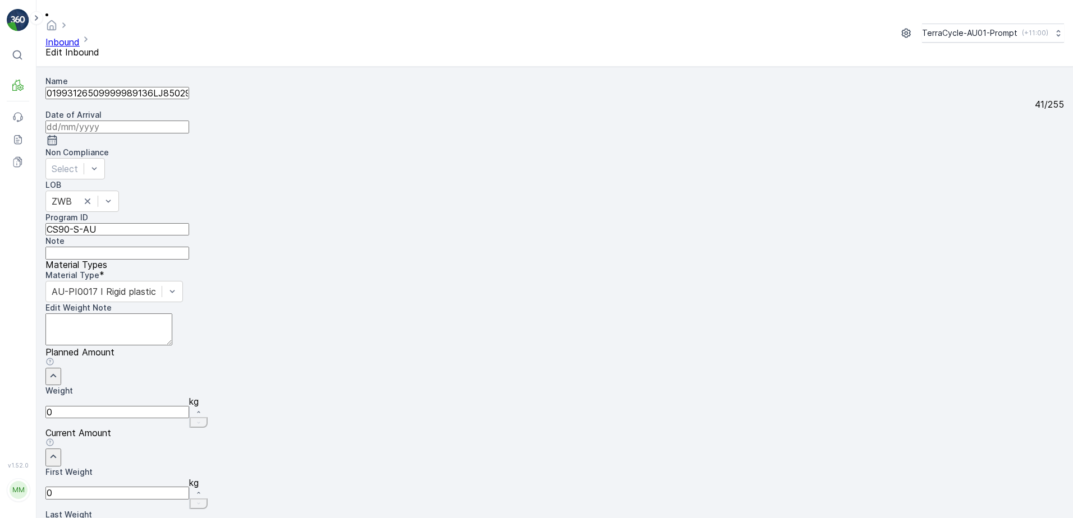
click at [85, 223] on ID "CS90-S-AU" at bounding box center [117, 229] width 144 height 12
type ID "CS153-S-AU"
click at [183, 281] on div "AU-PI0017 I Rigid plastic" at bounding box center [113, 291] width 137 height 21
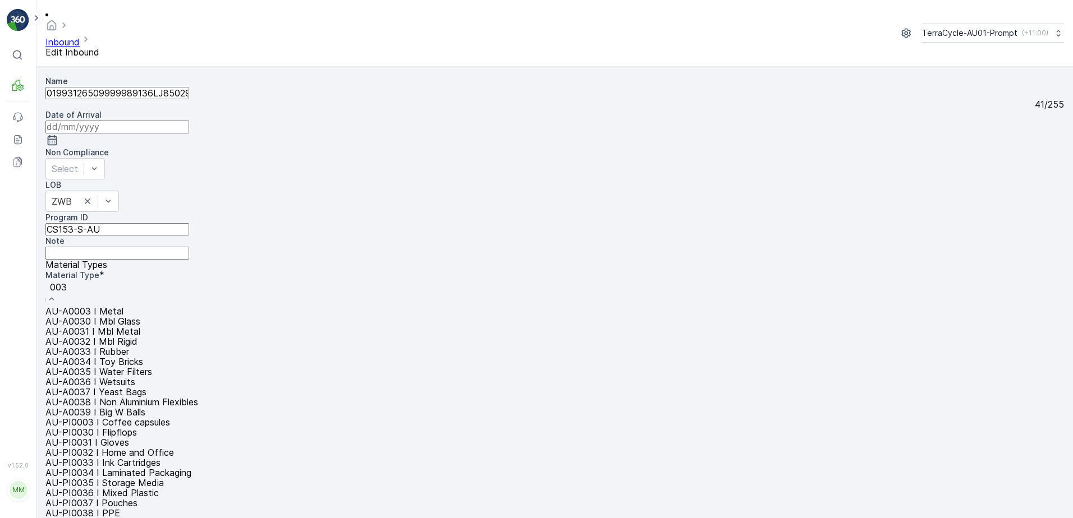
type input "0032"
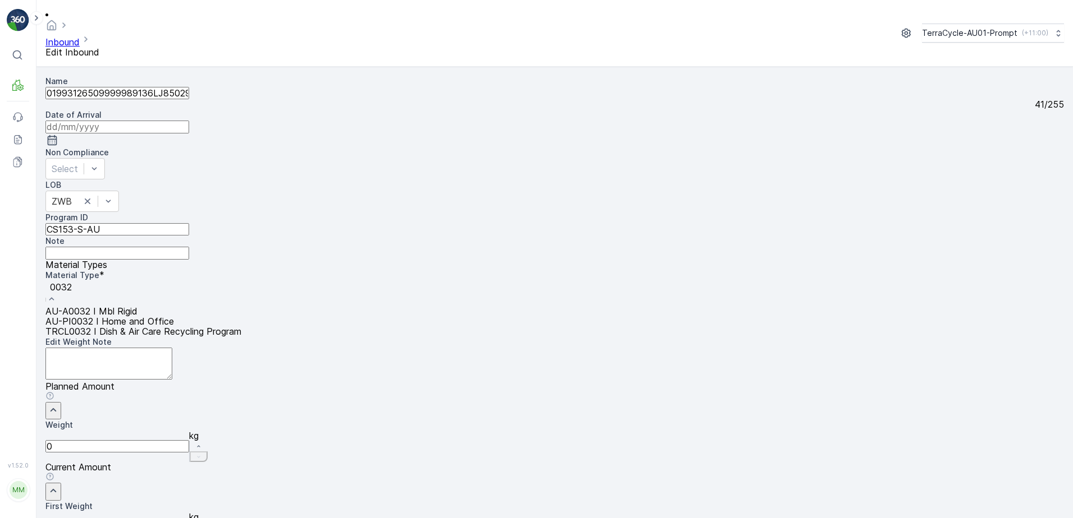
click at [174, 316] on span "AU-PI0032 I Home and Office" at bounding box center [109, 321] width 128 height 11
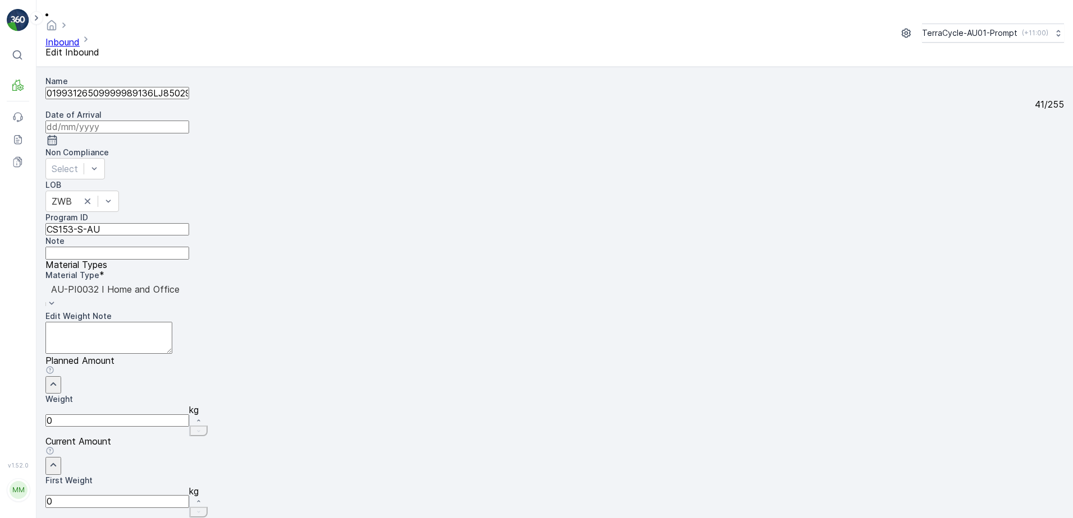
click at [189, 121] on input at bounding box center [117, 127] width 144 height 12
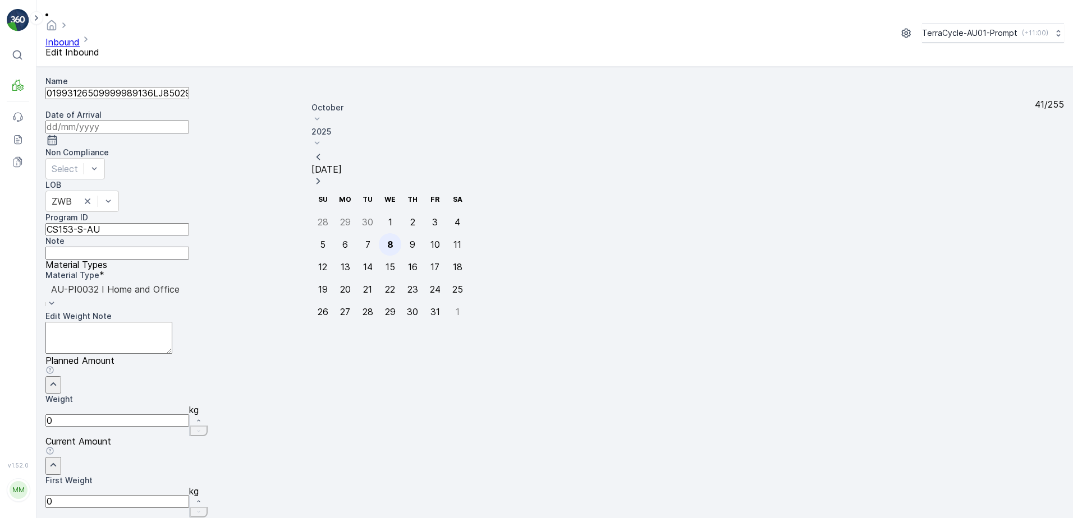
click at [387, 240] on div "8" at bounding box center [390, 245] width 6 height 10
type input "[DATE]"
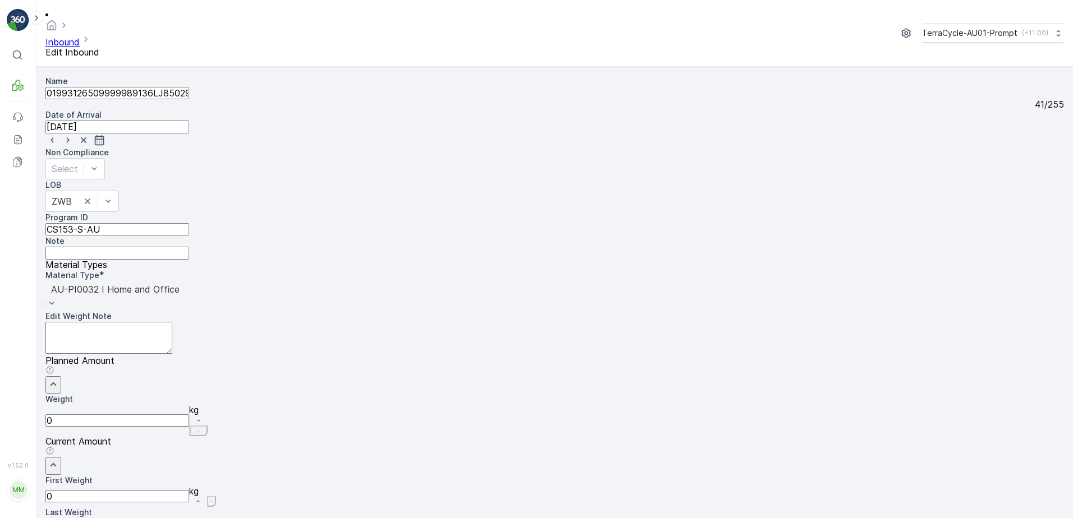
click at [189, 490] on Weight "0" at bounding box center [117, 496] width 144 height 12
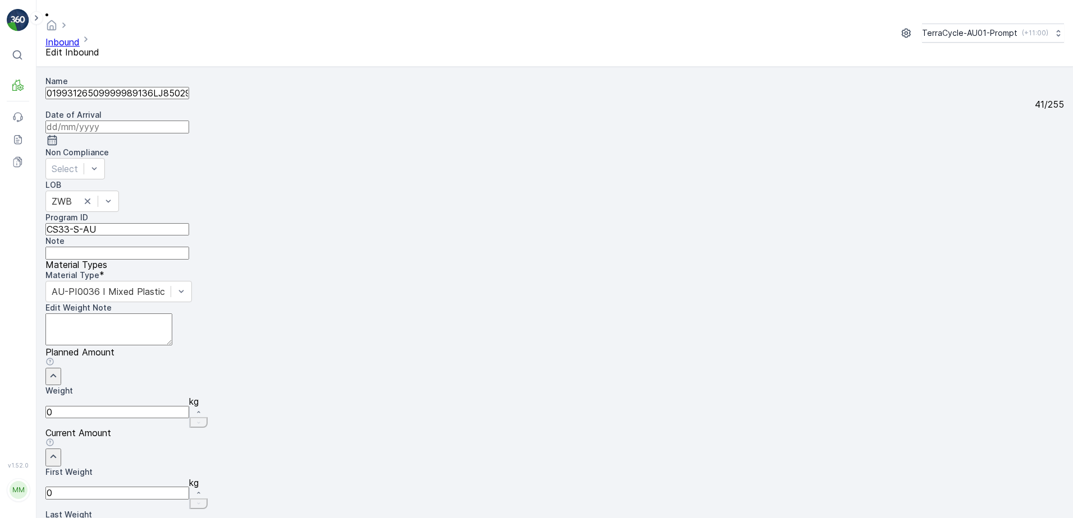
click at [87, 223] on ID "CS33-S-AU" at bounding box center [117, 229] width 144 height 12
type ID "CS24-S-AU"
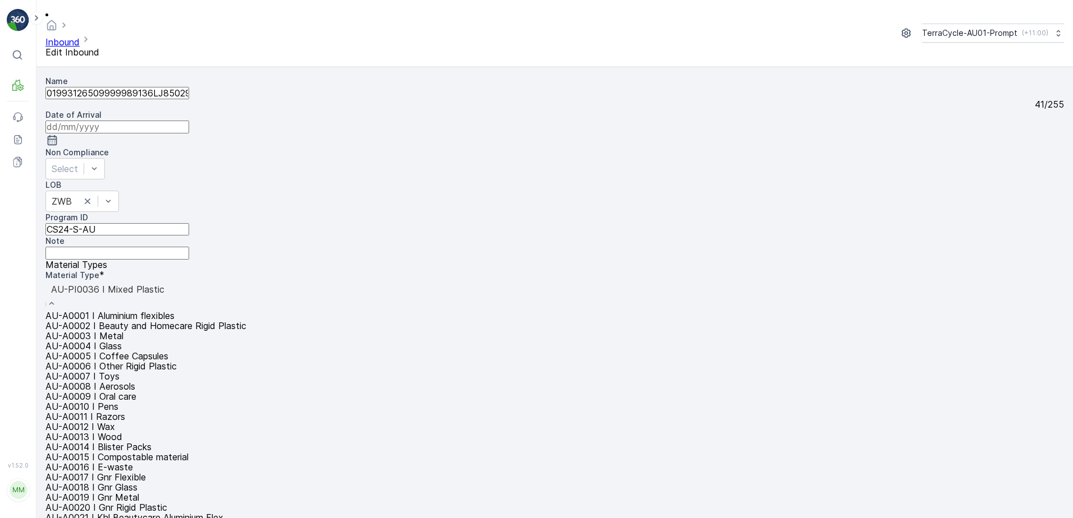
click at [344, 281] on div "AU-PI0036 I Mixed Plastic" at bounding box center [194, 296] width 298 height 30
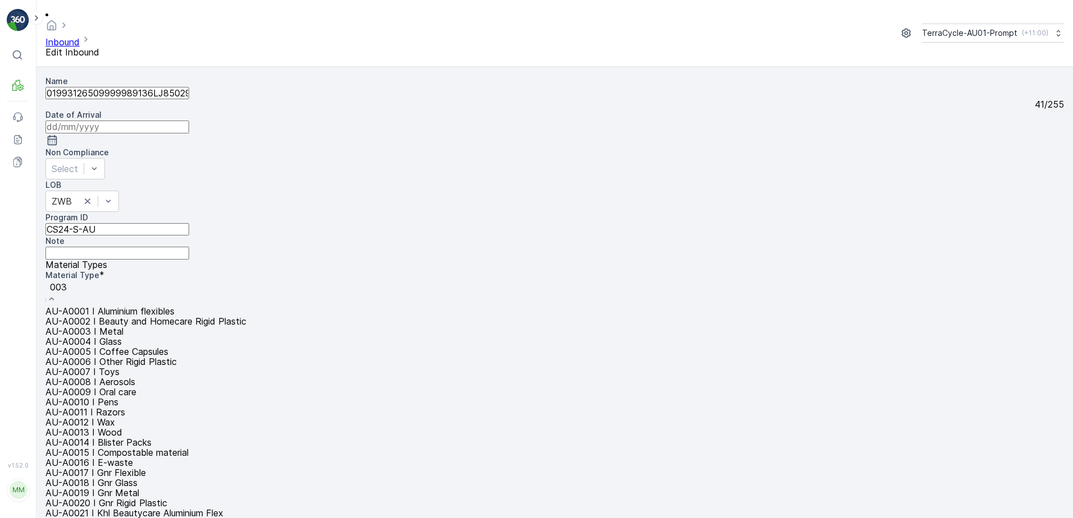
type input "0032"
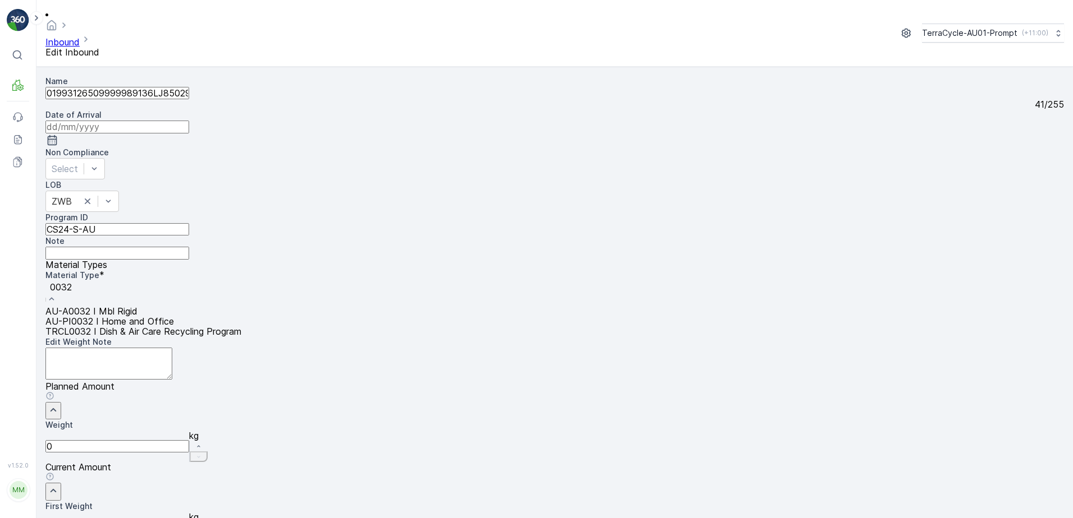
click at [174, 316] on span "AU-PI0032 I Home and Office" at bounding box center [109, 321] width 128 height 11
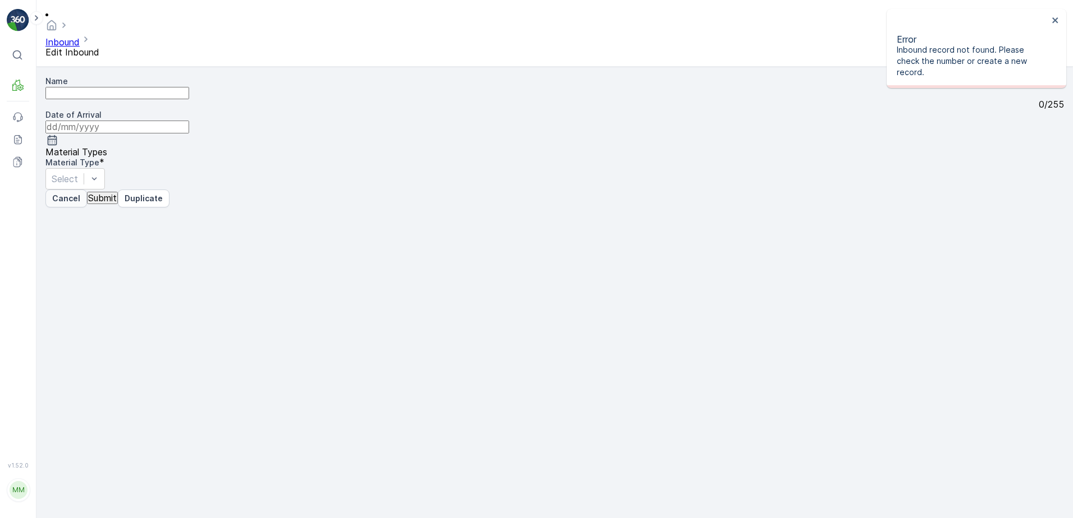
click at [53, 204] on p "Cancel" at bounding box center [66, 198] width 28 height 11
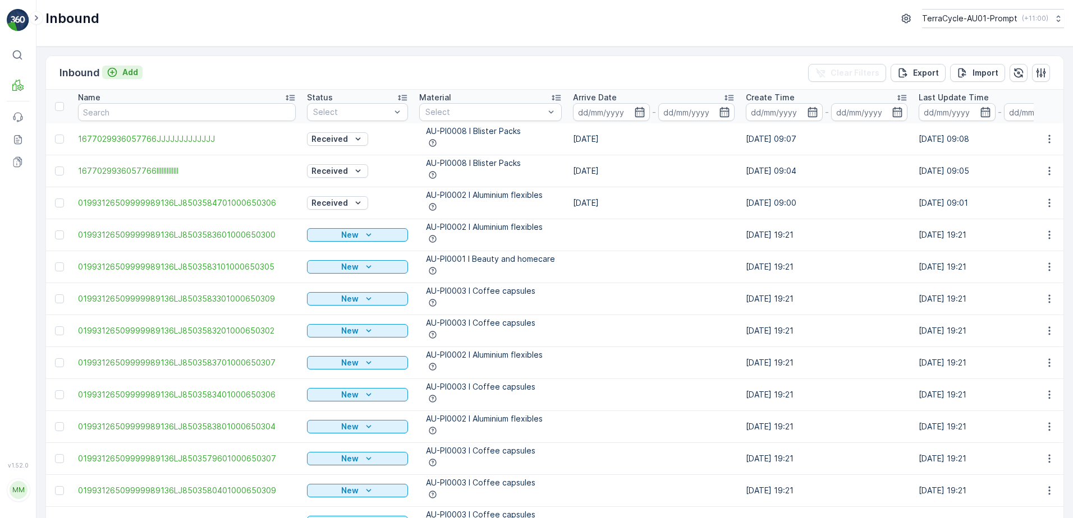
click at [135, 75] on p "Add" at bounding box center [130, 72] width 16 height 11
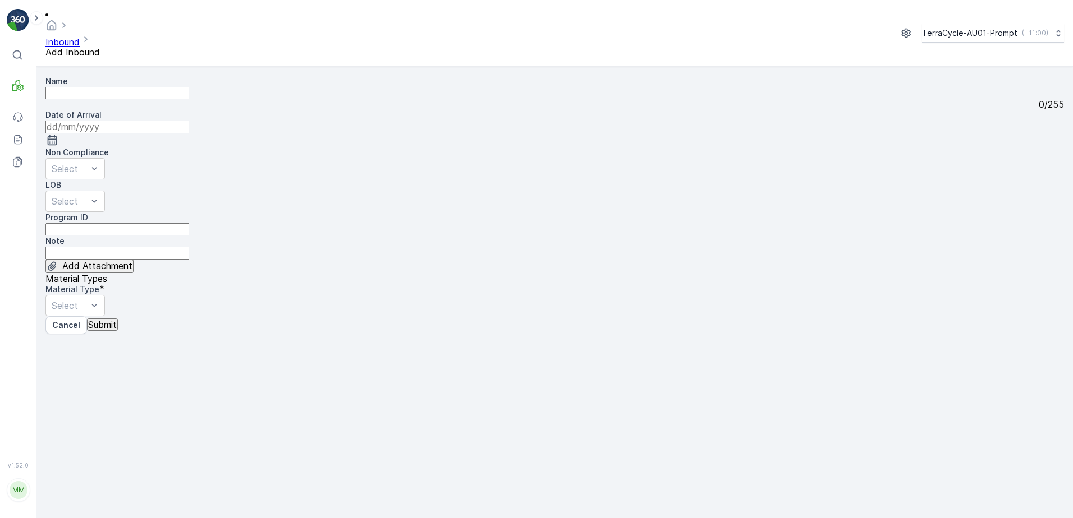
click at [128, 87] on input "Name" at bounding box center [117, 93] width 144 height 12
type input "01993126509999989136LJ8503584801000650303"
click at [87, 319] on button "Submit" at bounding box center [102, 325] width 31 height 12
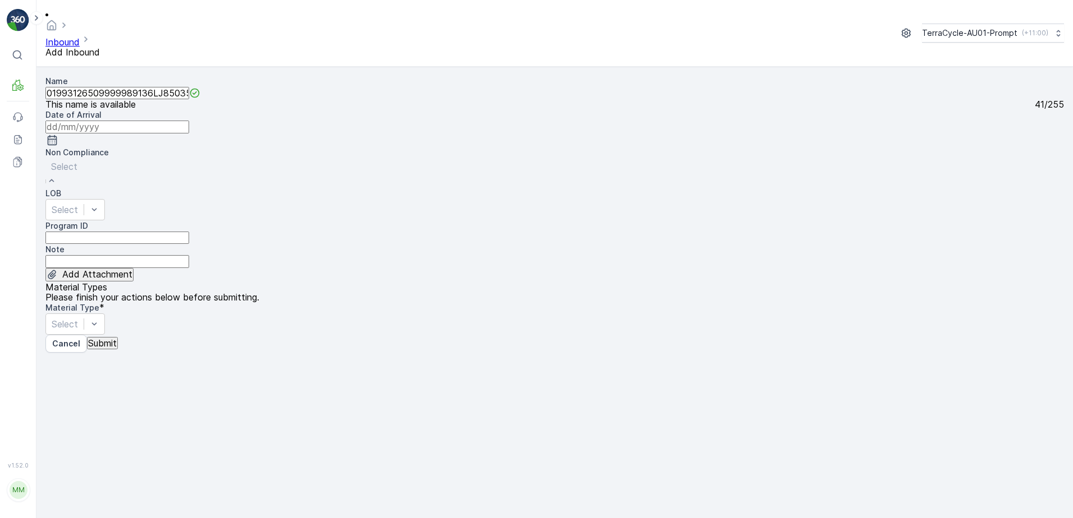
click at [112, 518] on span "TN not in [GEOGRAPHIC_DATA]" at bounding box center [68, 523] width 136 height 11
click at [95, 232] on ID "Program ID" at bounding box center [117, 238] width 144 height 12
type ID "1219"
click at [189, 121] on input at bounding box center [117, 127] width 144 height 12
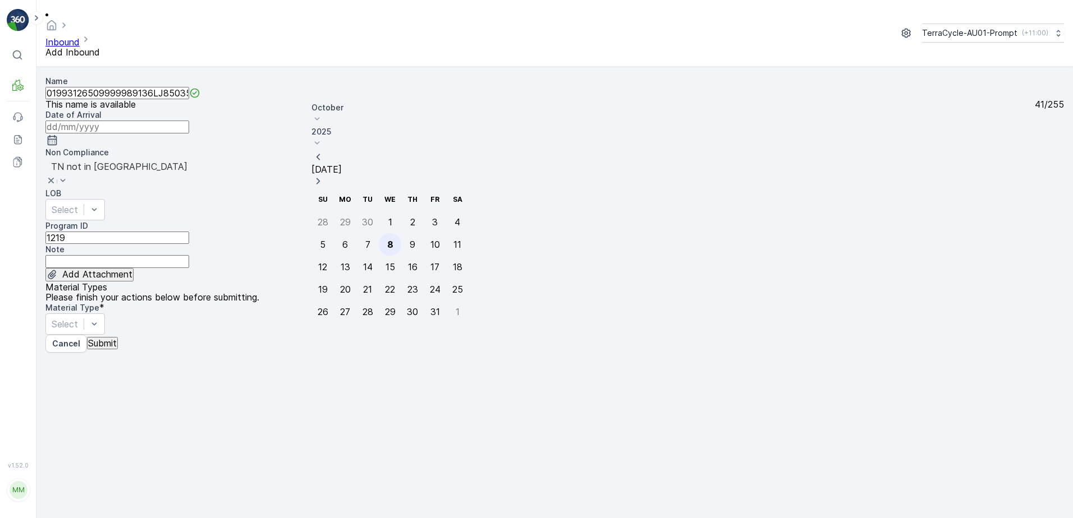
click at [387, 240] on div "8" at bounding box center [390, 245] width 6 height 10
type input "[DATE]"
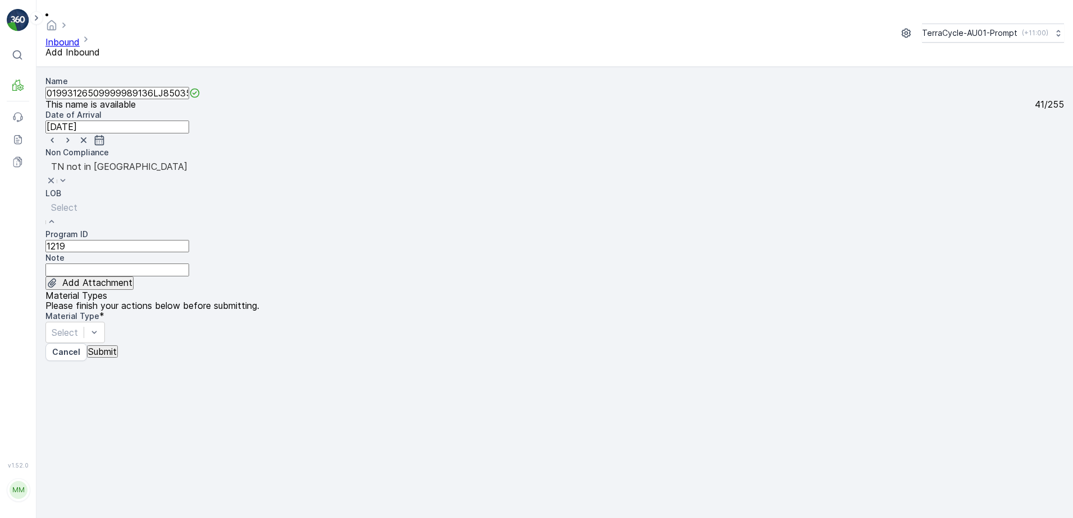
click at [369, 518] on div "NRP" at bounding box center [536, 523] width 1073 height 10
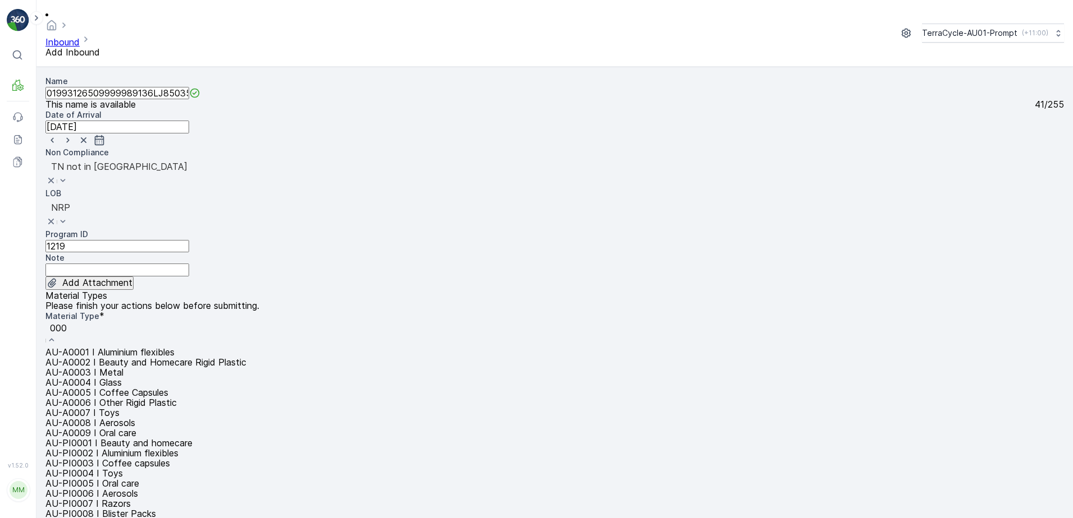
type input "0002"
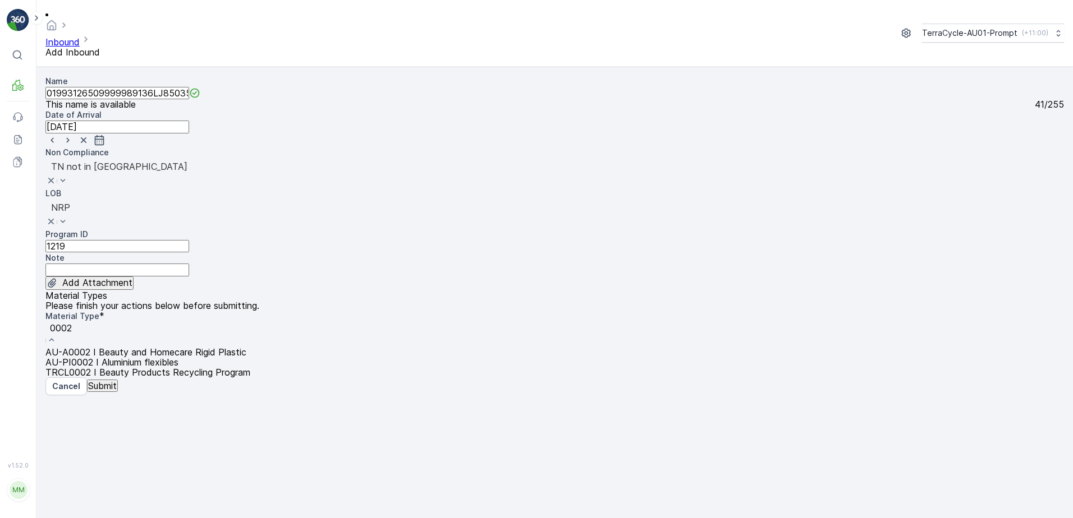
drag, startPoint x: 667, startPoint y: 169, endPoint x: 675, endPoint y: 169, distance: 7.9
click at [178, 357] on span "AU-PI0002 I Aluminium flexibles" at bounding box center [111, 362] width 133 height 11
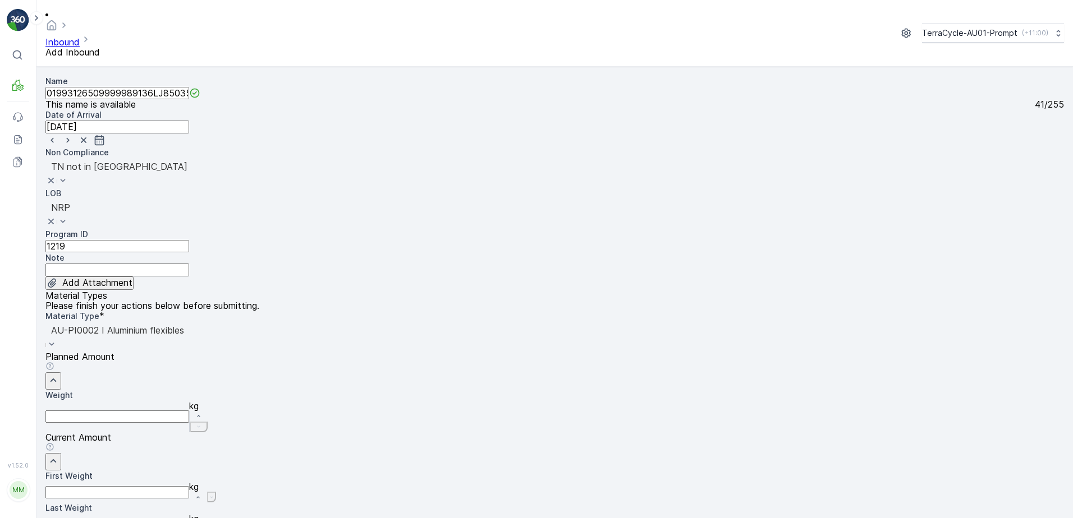
click at [189, 486] on Weight "First Weight" at bounding box center [117, 492] width 144 height 12
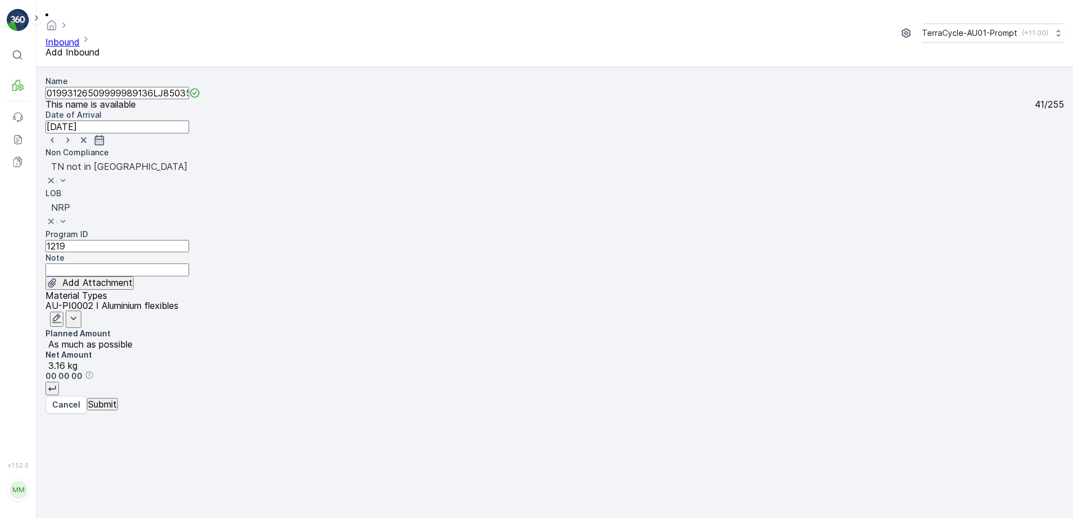
click at [112, 410] on p "Submit" at bounding box center [102, 404] width 29 height 10
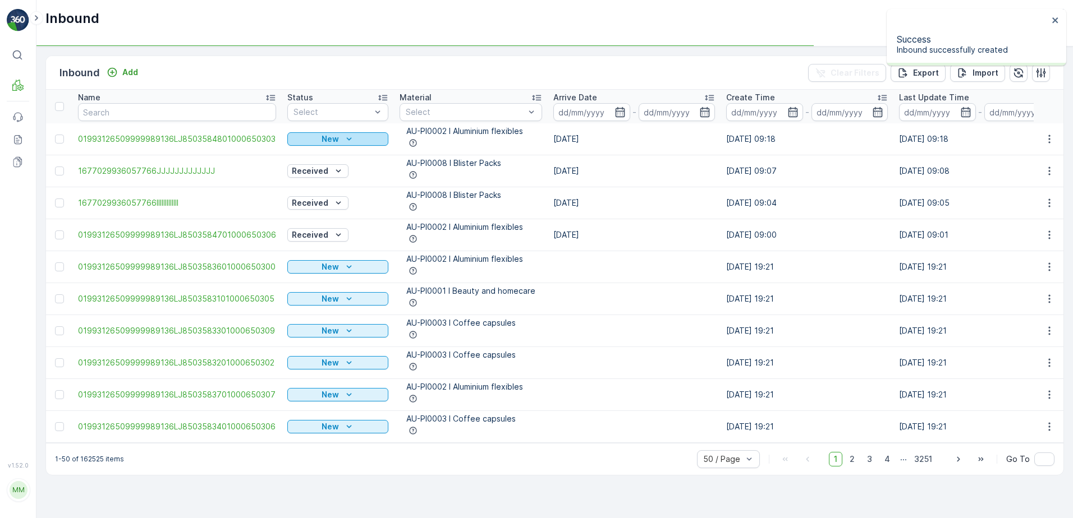
click at [348, 136] on icon "New" at bounding box center [348, 139] width 11 height 11
click at [300, 171] on span "Scanned" at bounding box center [313, 172] width 33 height 11
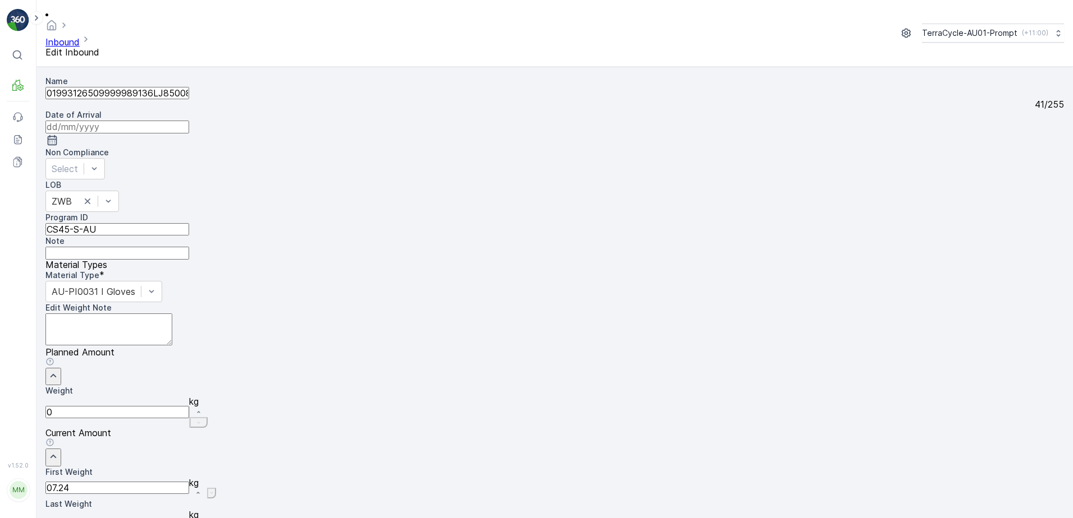
click at [79, 223] on ID "CS8-S-AU" at bounding box center [117, 229] width 144 height 12
type ID "CS153-S-AU"
click at [203, 281] on div "AU-PI0003 I Coffee capsules" at bounding box center [124, 291] width 158 height 21
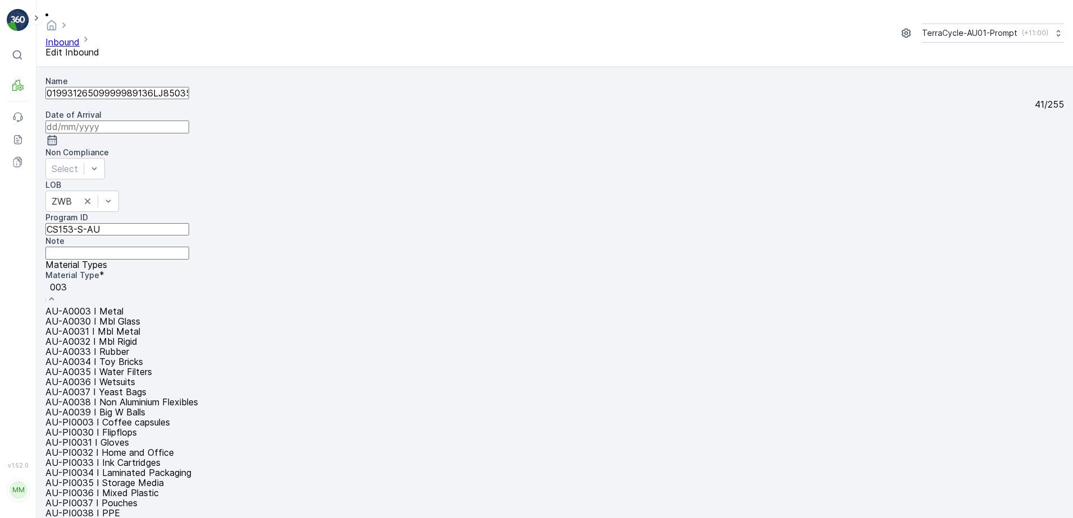
type input "0032"
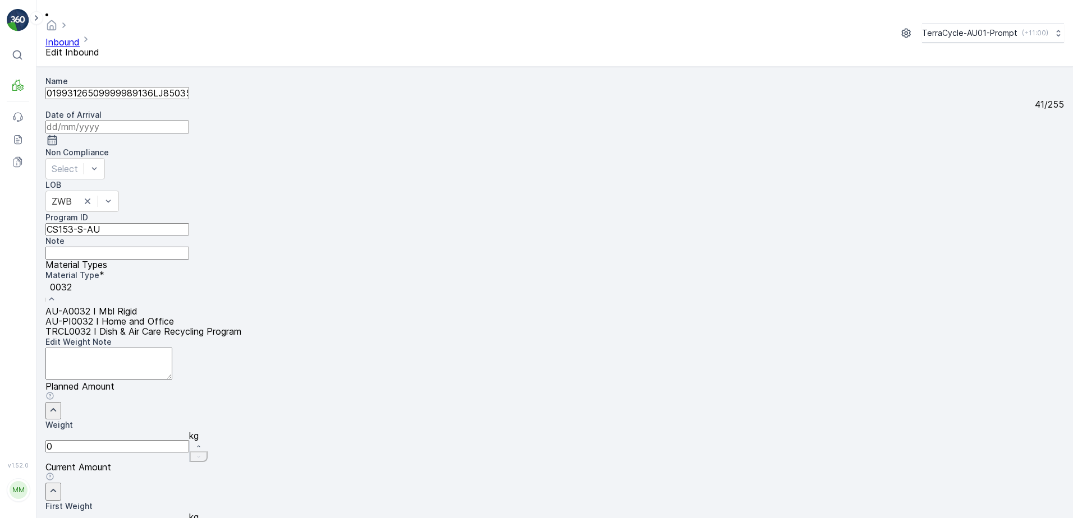
click at [174, 316] on span "AU-PI0032 I Home and Office" at bounding box center [109, 321] width 128 height 11
